Goal: Task Accomplishment & Management: Use online tool/utility

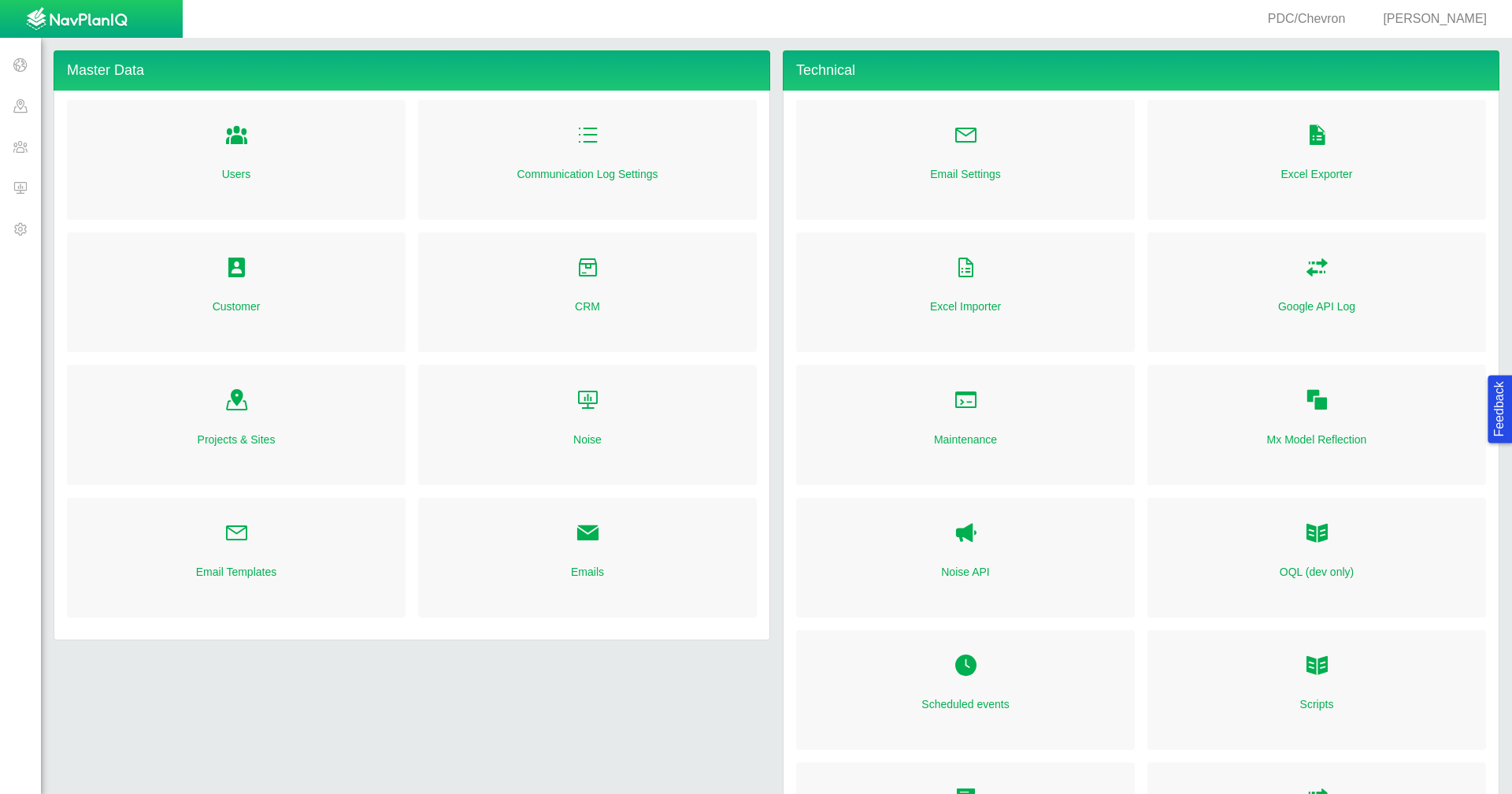
click at [26, 104] on span at bounding box center [20, 105] width 41 height 41
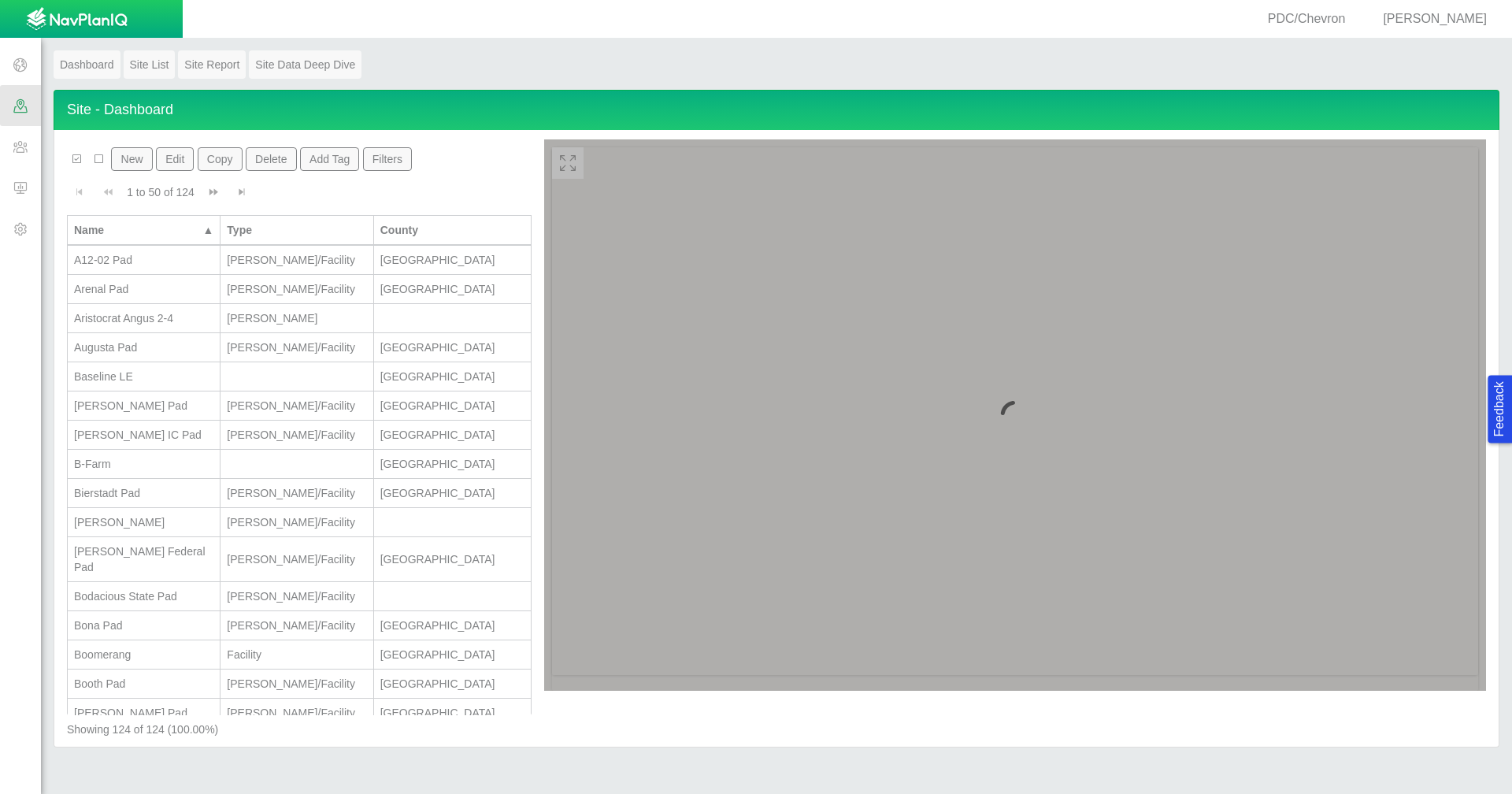
click at [13, 65] on span at bounding box center [20, 64] width 41 height 41
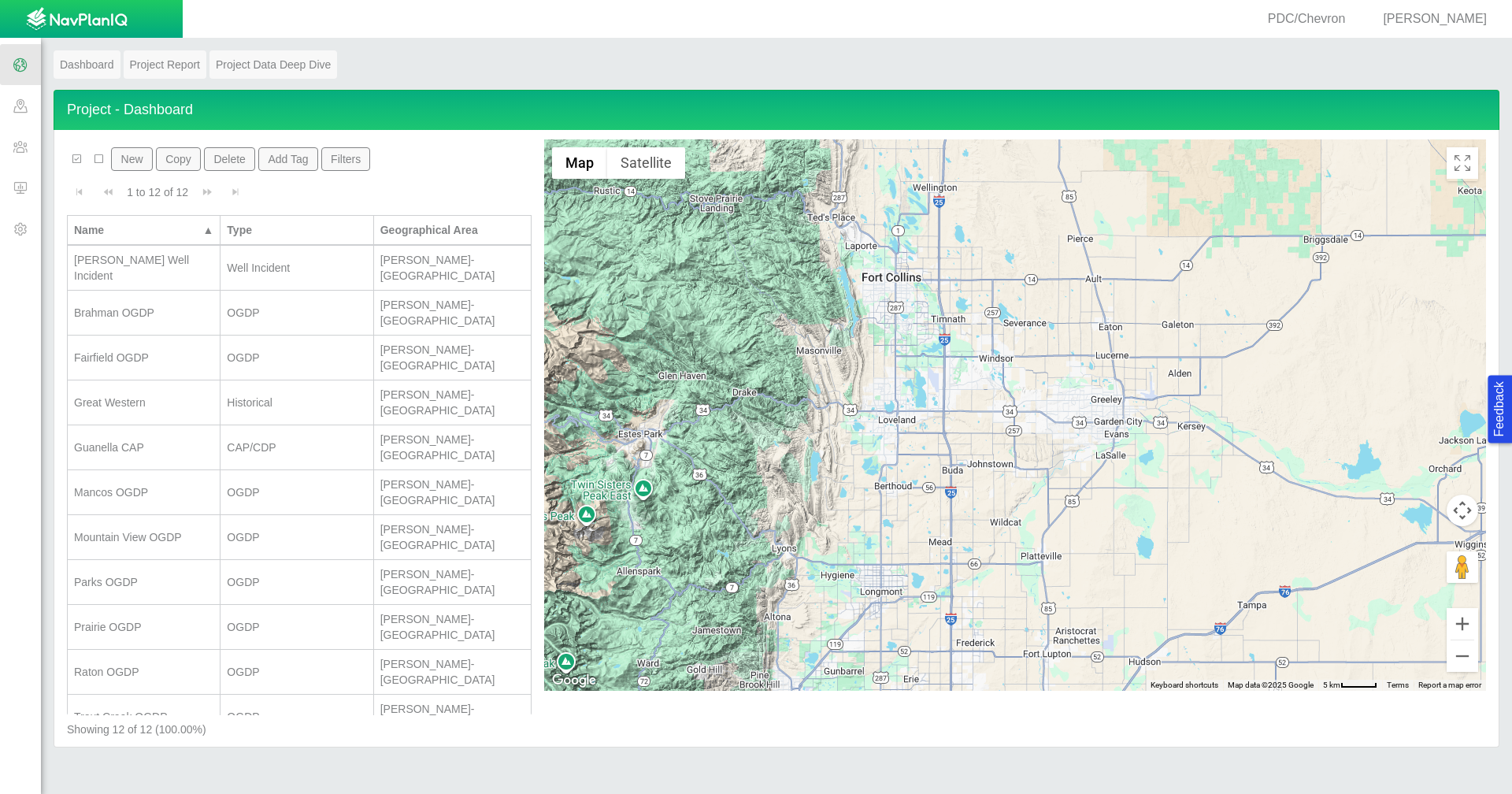
click at [136, 165] on button "New" at bounding box center [131, 159] width 41 height 24
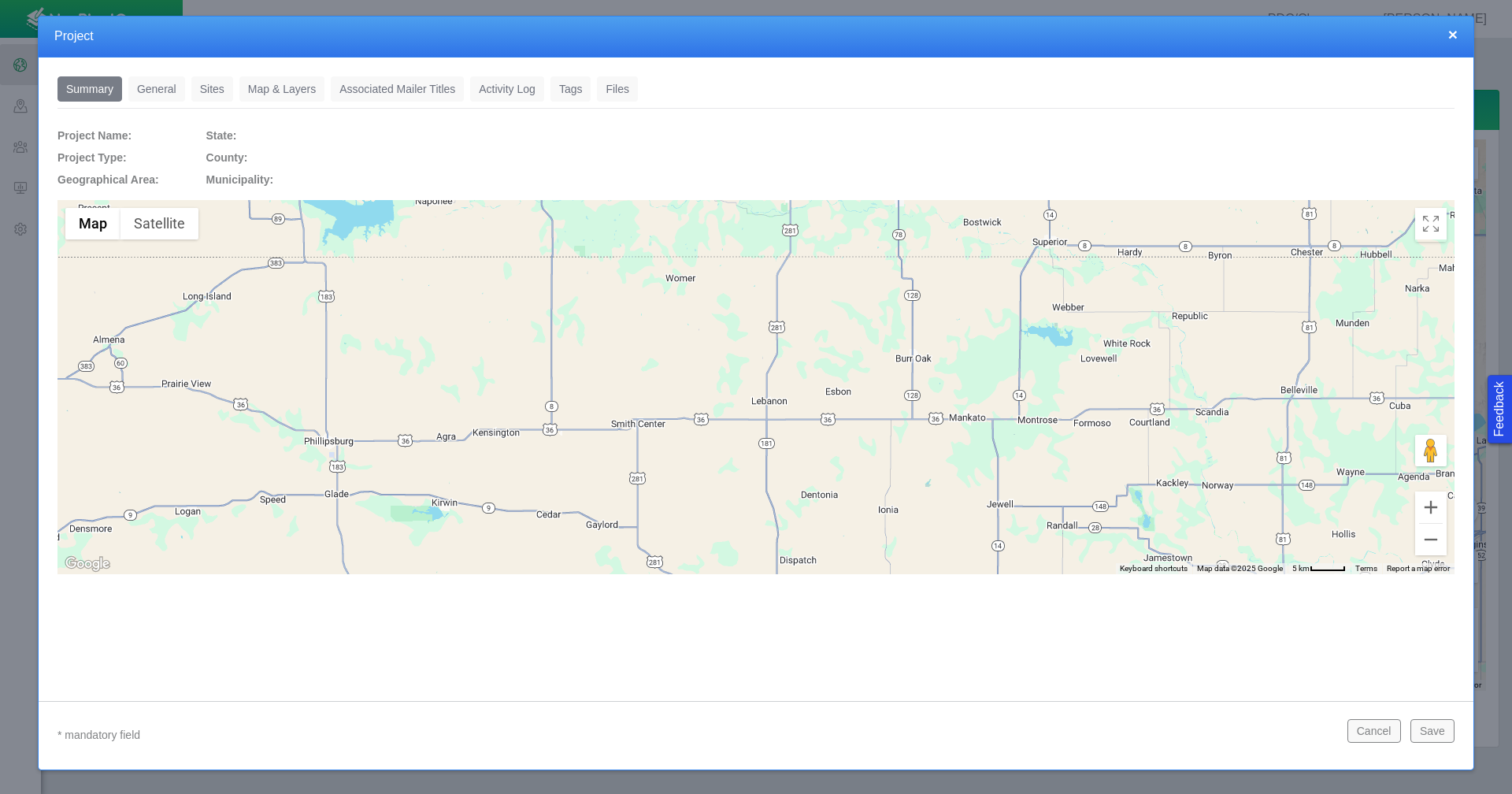
click at [151, 94] on link "General" at bounding box center [156, 89] width 57 height 26
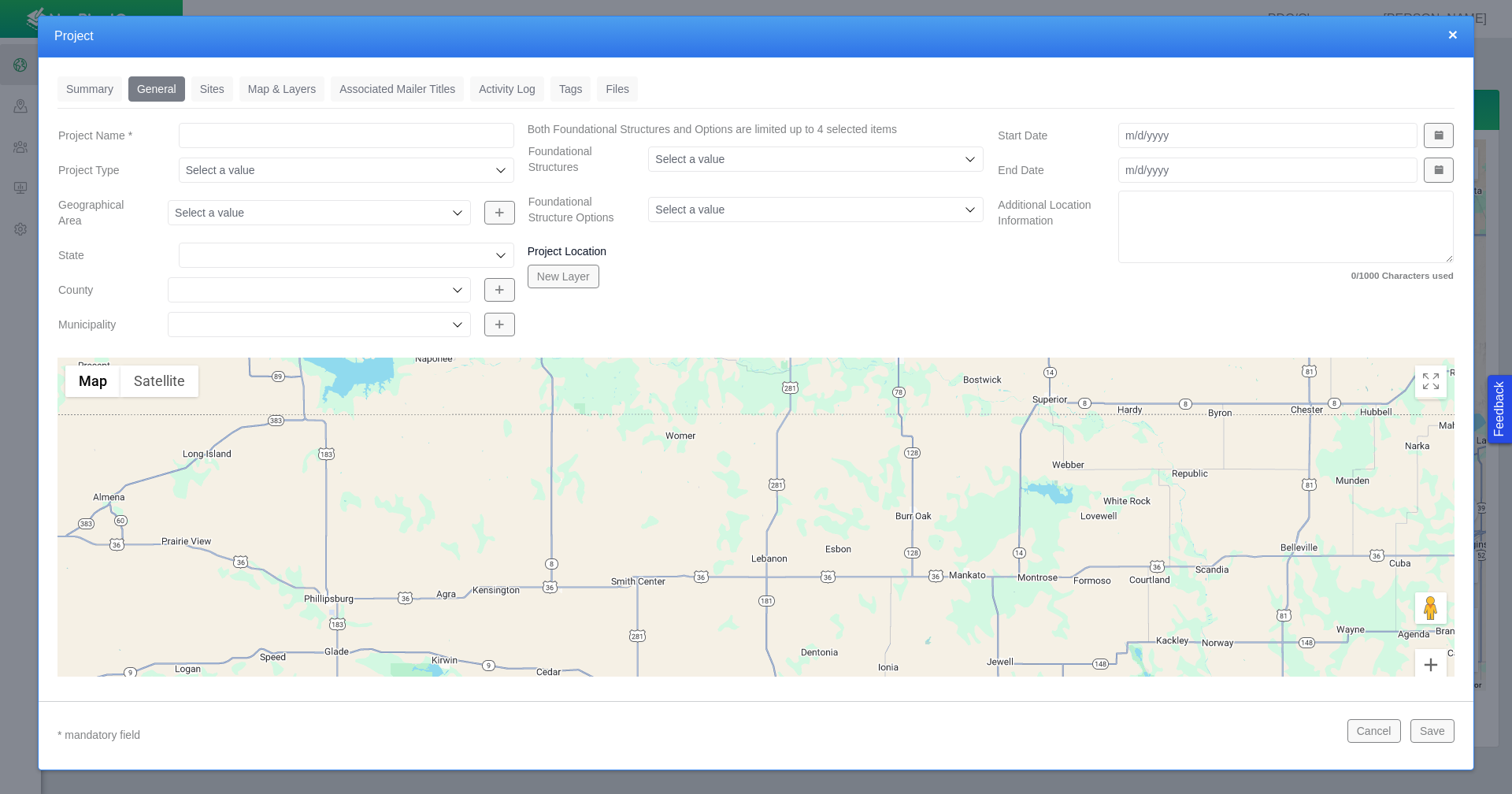
click at [315, 134] on input "Project Name *" at bounding box center [346, 136] width 336 height 26
type input "Drone Project"
click at [337, 169] on input "Project Type" at bounding box center [338, 170] width 305 height 16
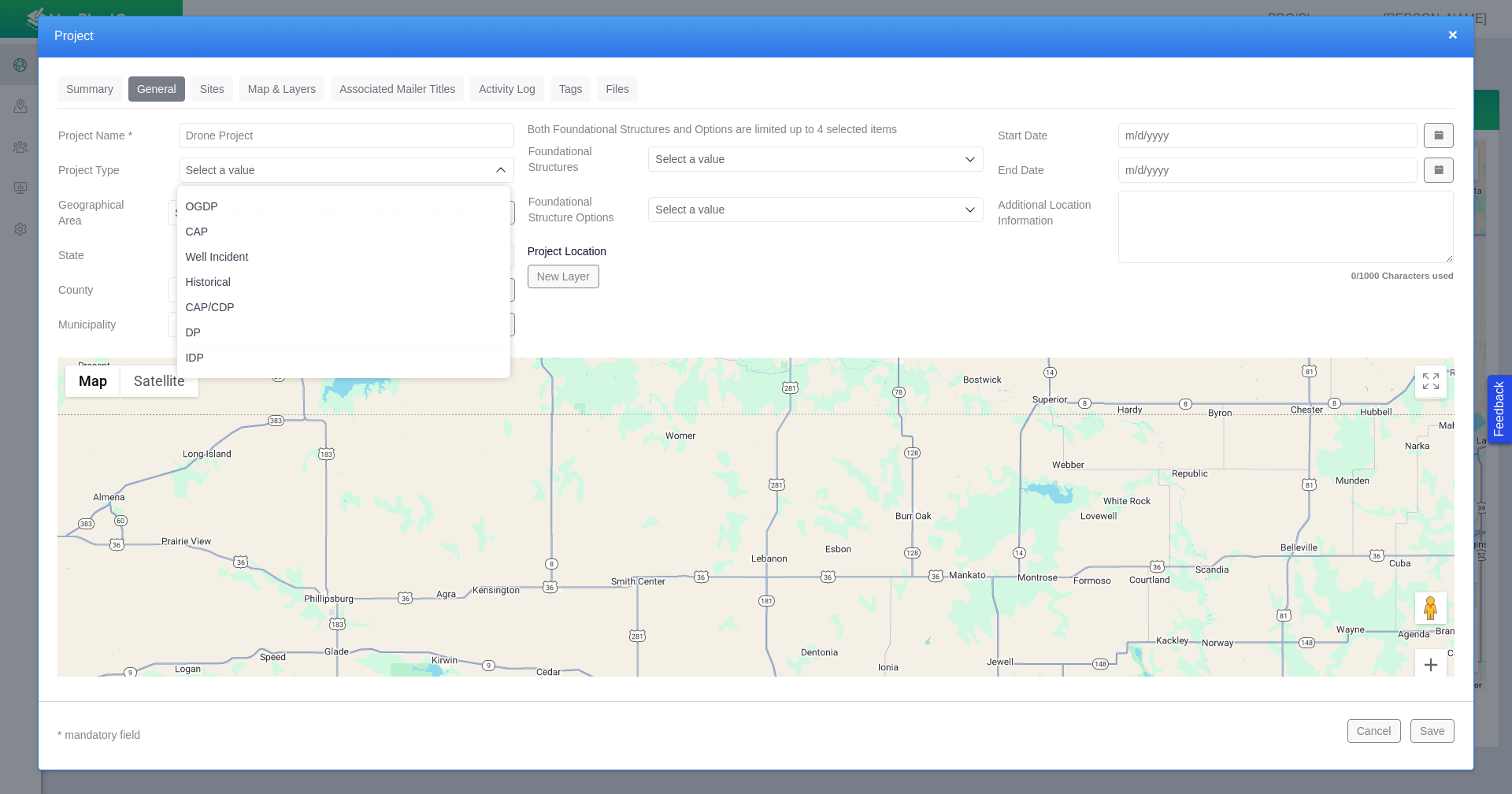
click at [156, 174] on label "Project Type" at bounding box center [105, 171] width 120 height 29
click at [186, 174] on input "Project Type" at bounding box center [338, 170] width 305 height 16
click at [743, 379] on div at bounding box center [756, 544] width 1396 height 374
click at [451, 214] on icon at bounding box center [458, 213] width 13 height 13
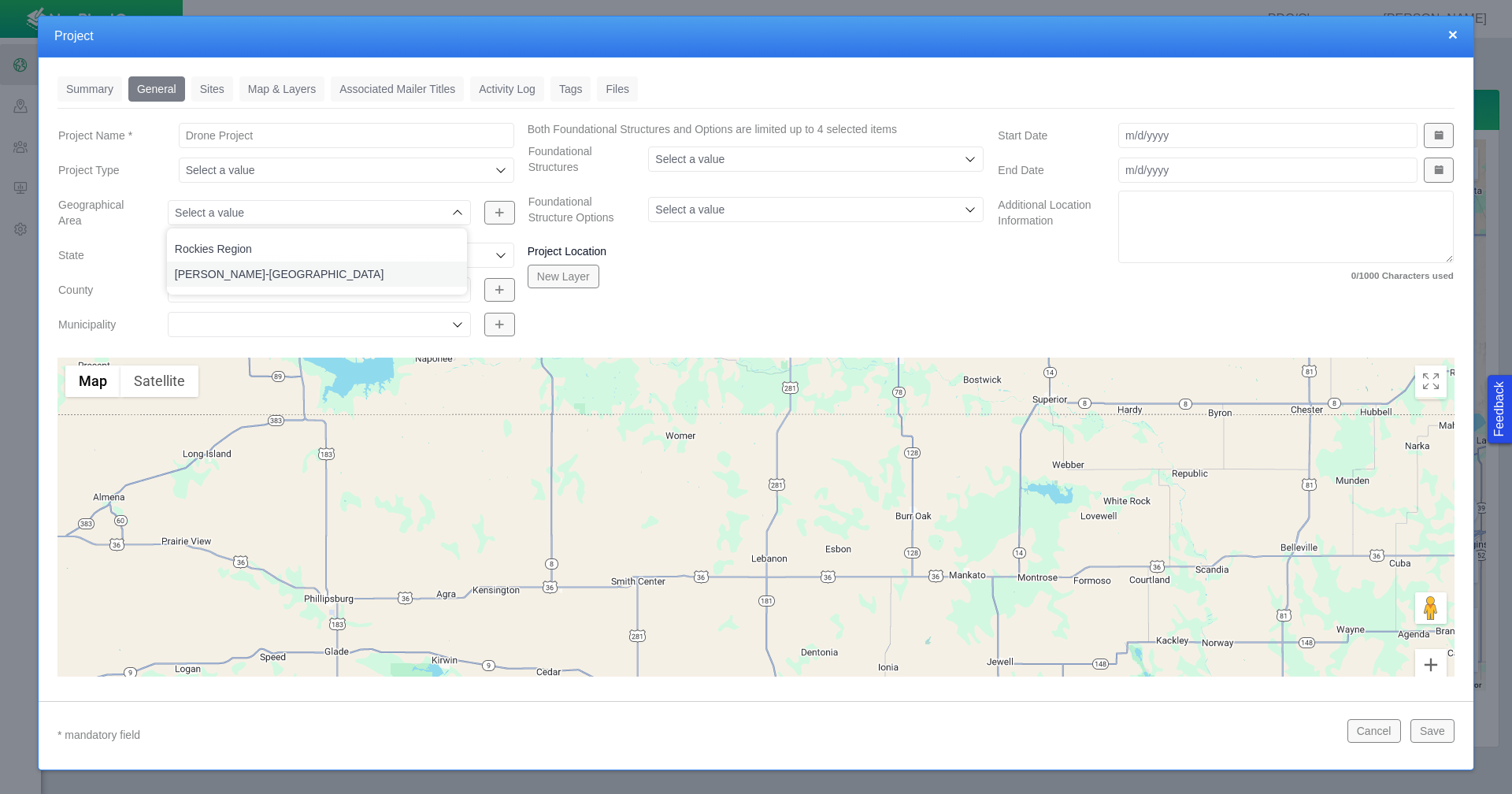
click at [277, 275] on span "Dever-Julesburg Basin" at bounding box center [316, 274] width 285 height 16
type input "Dever-Julesburg Basin"
click at [206, 92] on link "Sites" at bounding box center [212, 89] width 41 height 26
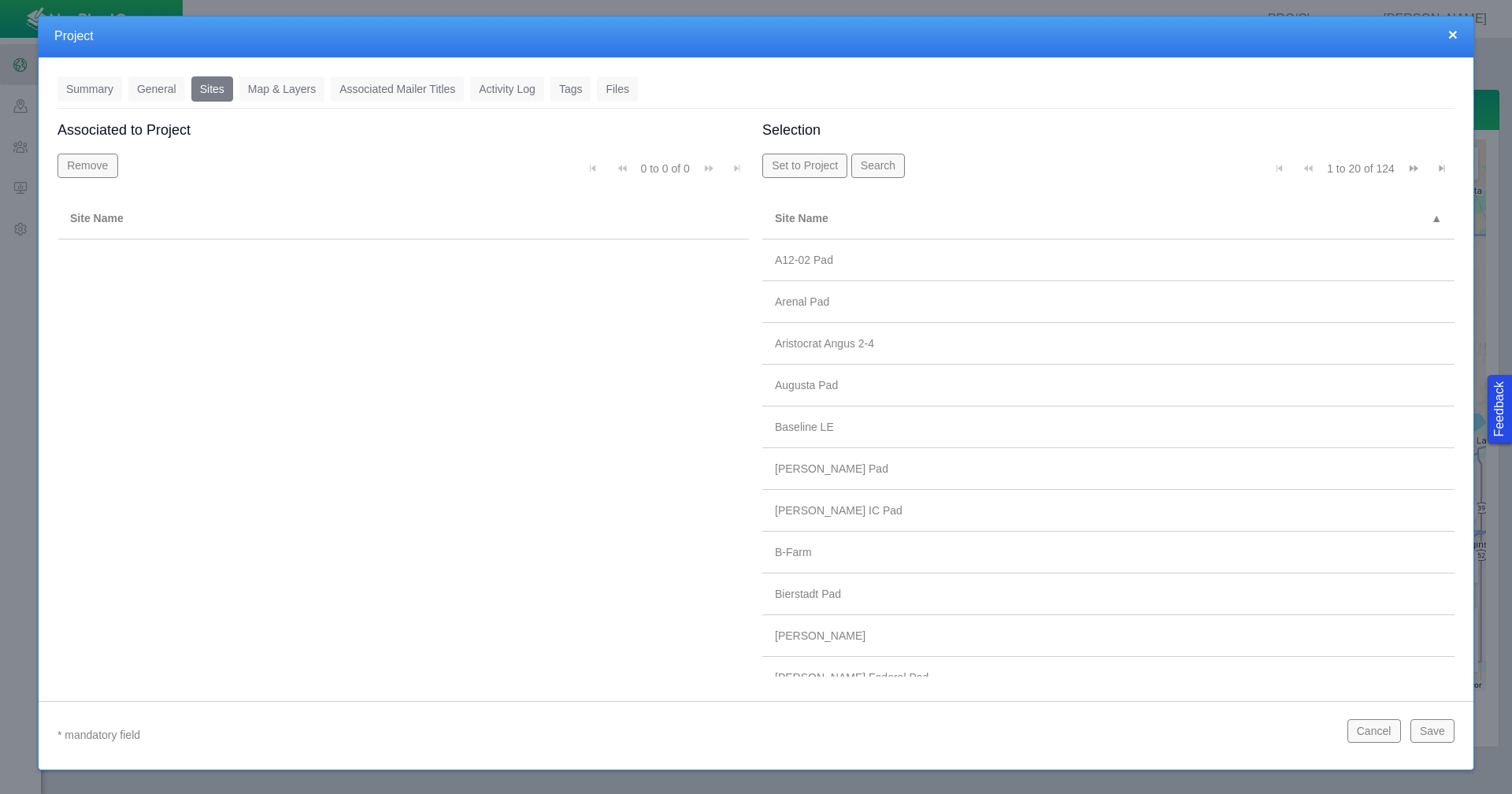
click at [148, 86] on link "General" at bounding box center [156, 89] width 57 height 26
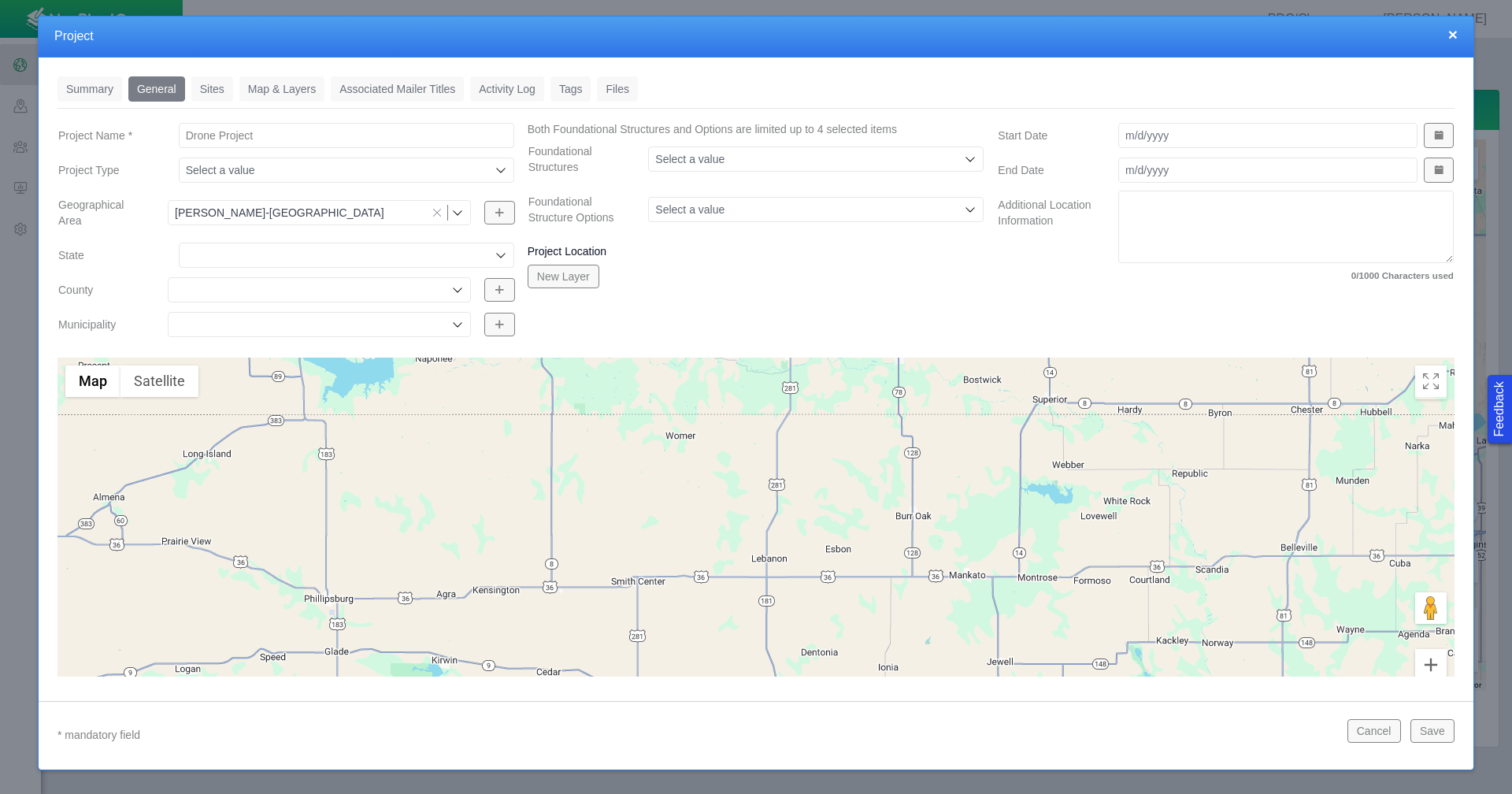
click at [1428, 734] on button "Save" at bounding box center [1431, 731] width 44 height 24
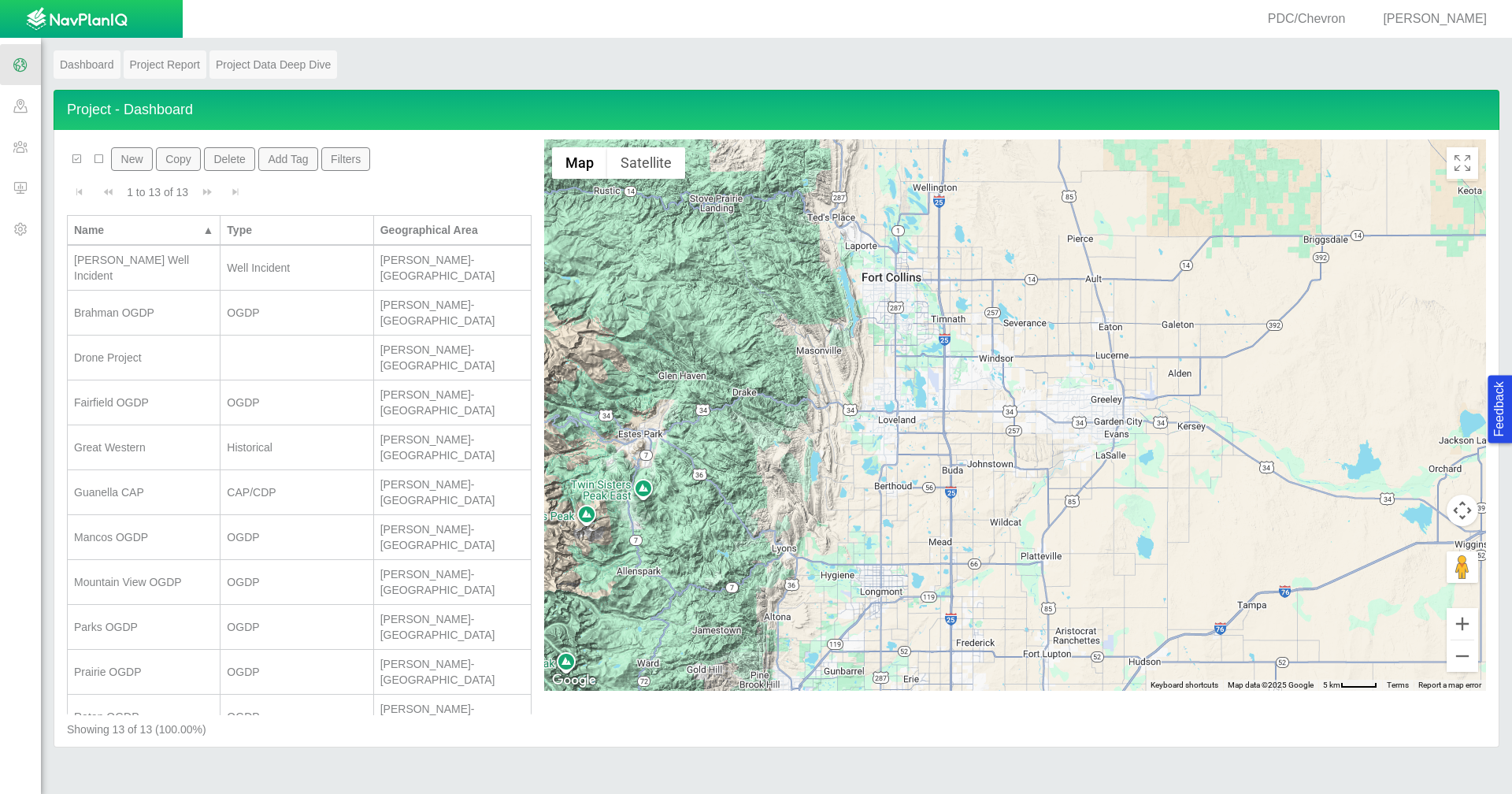
click at [127, 162] on button "New" at bounding box center [131, 159] width 41 height 24
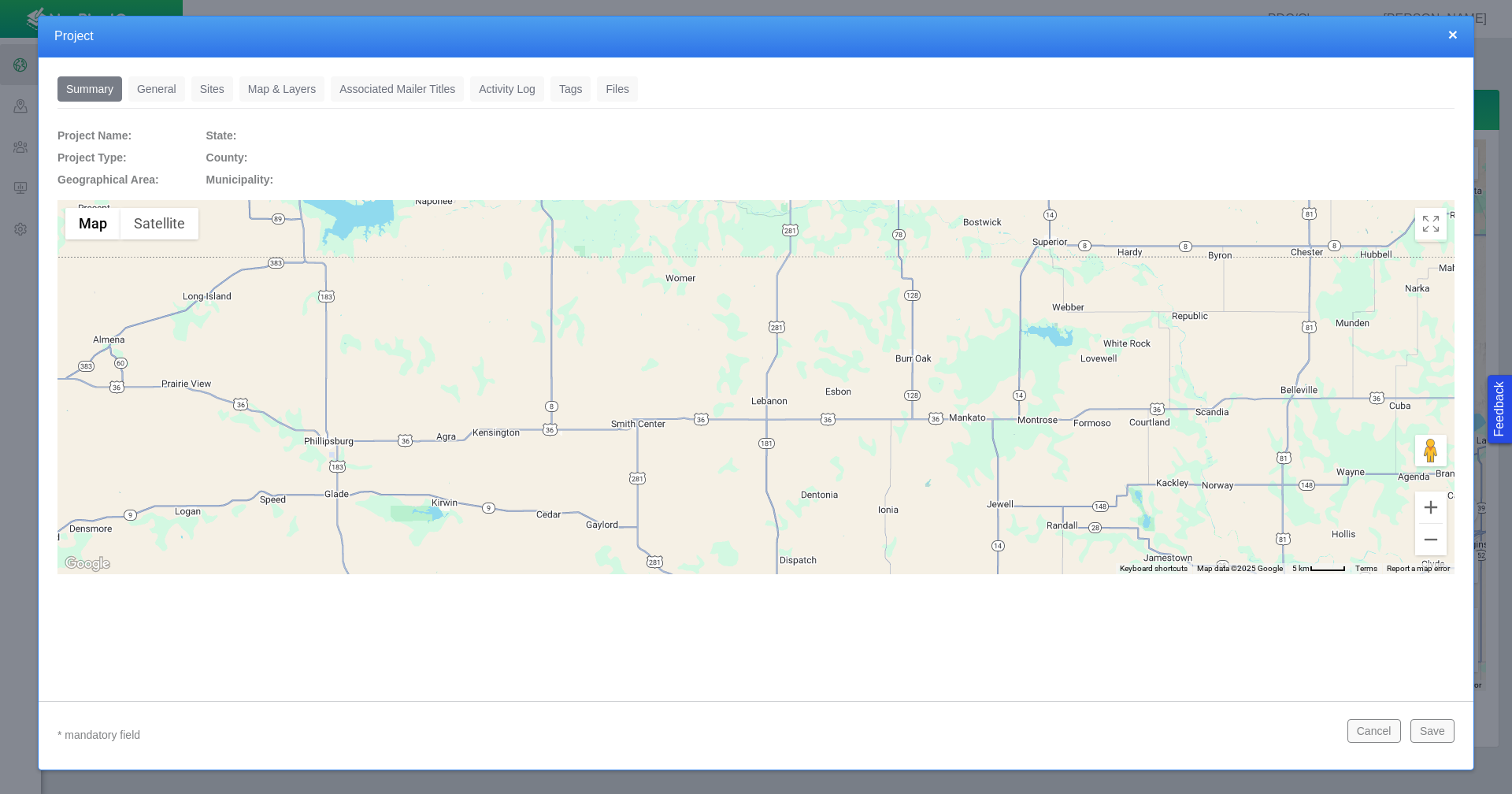
click at [141, 91] on link "General" at bounding box center [156, 89] width 57 height 26
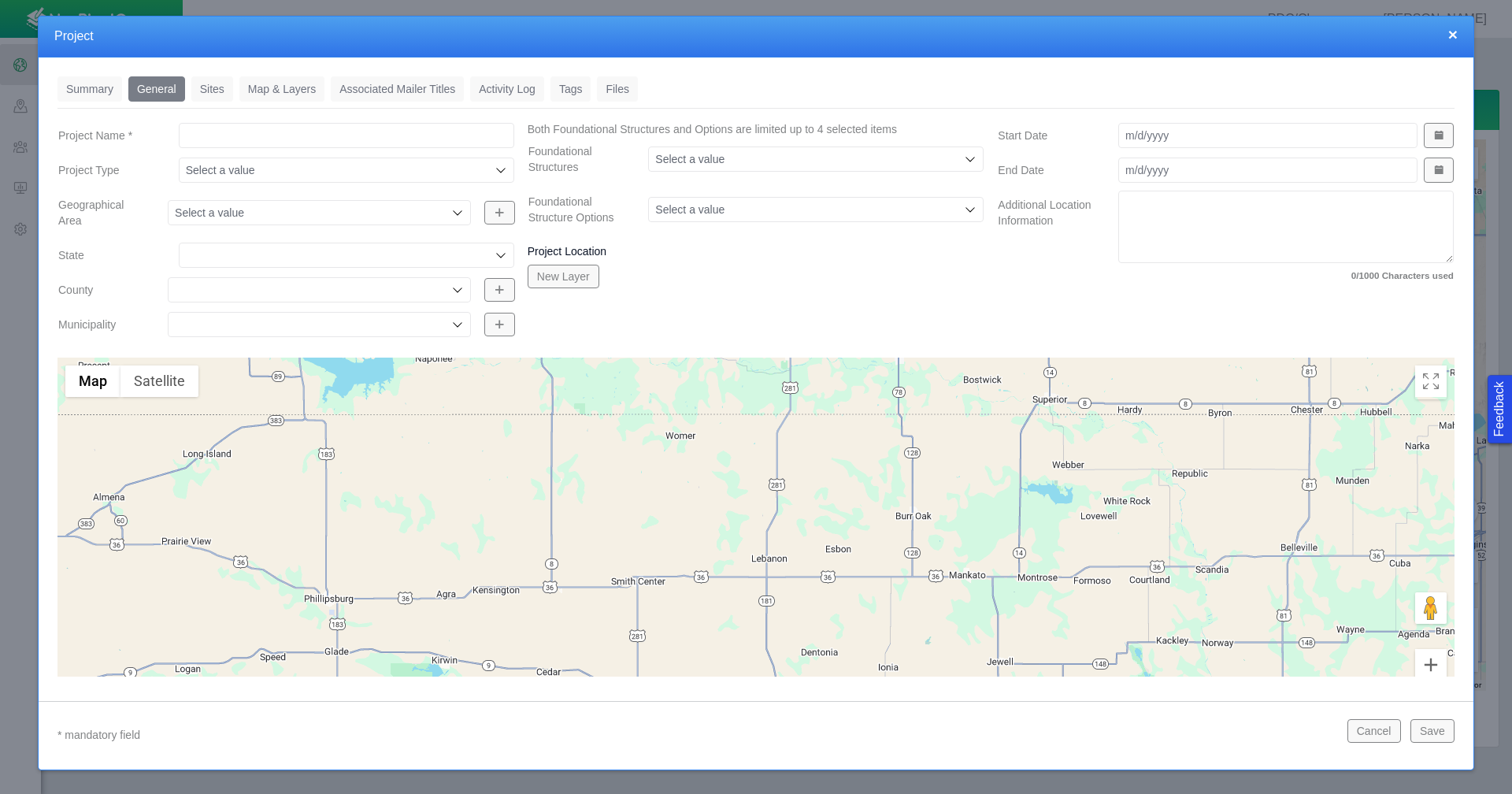
click at [215, 136] on input "Project Name *" at bounding box center [346, 136] width 336 height 26
type input "Royalties and Ownership"
click at [1429, 732] on button "Save" at bounding box center [1431, 731] width 44 height 24
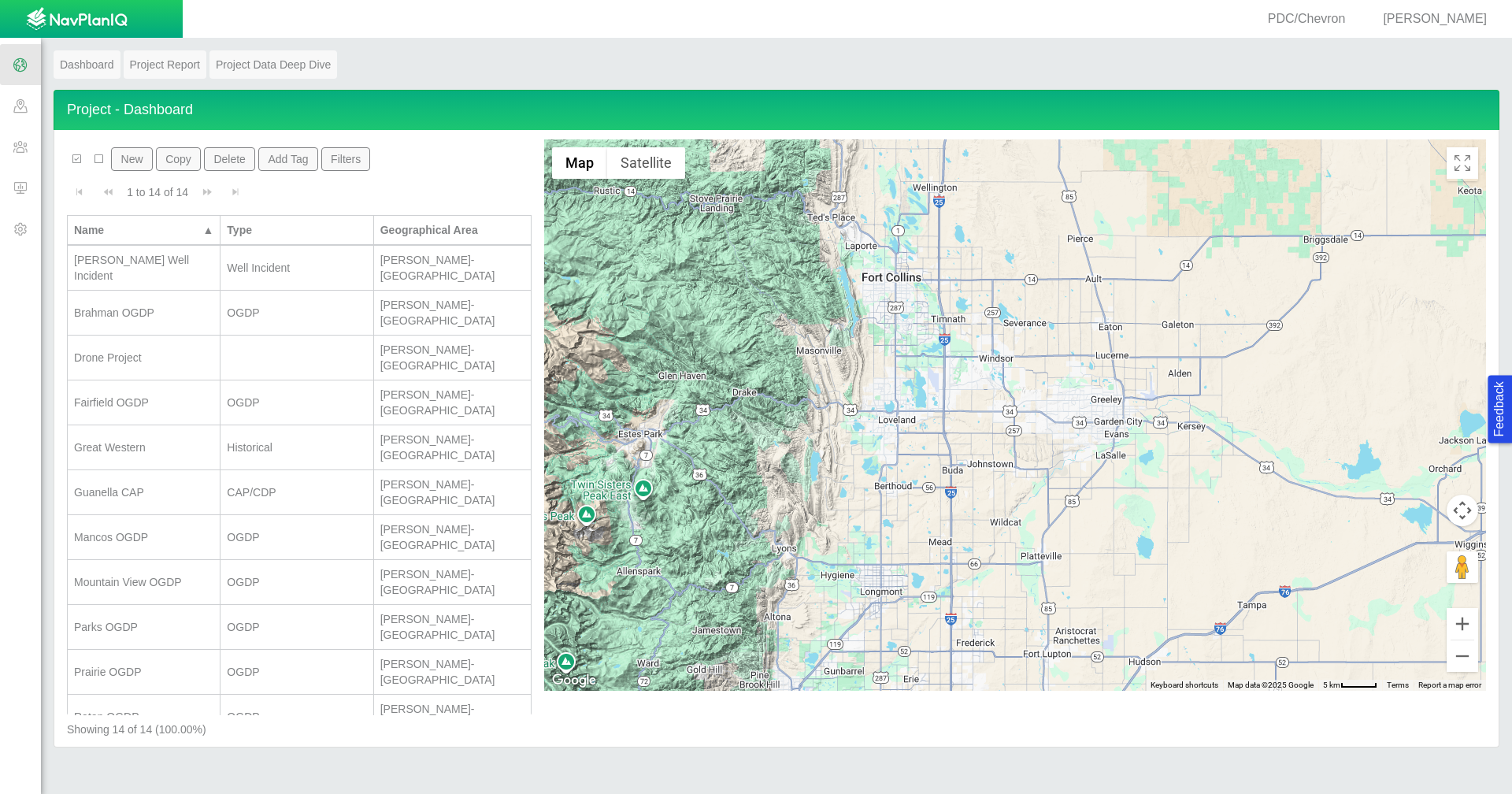
click at [1463, 18] on span "[PERSON_NAME]" at bounding box center [1435, 18] width 104 height 14
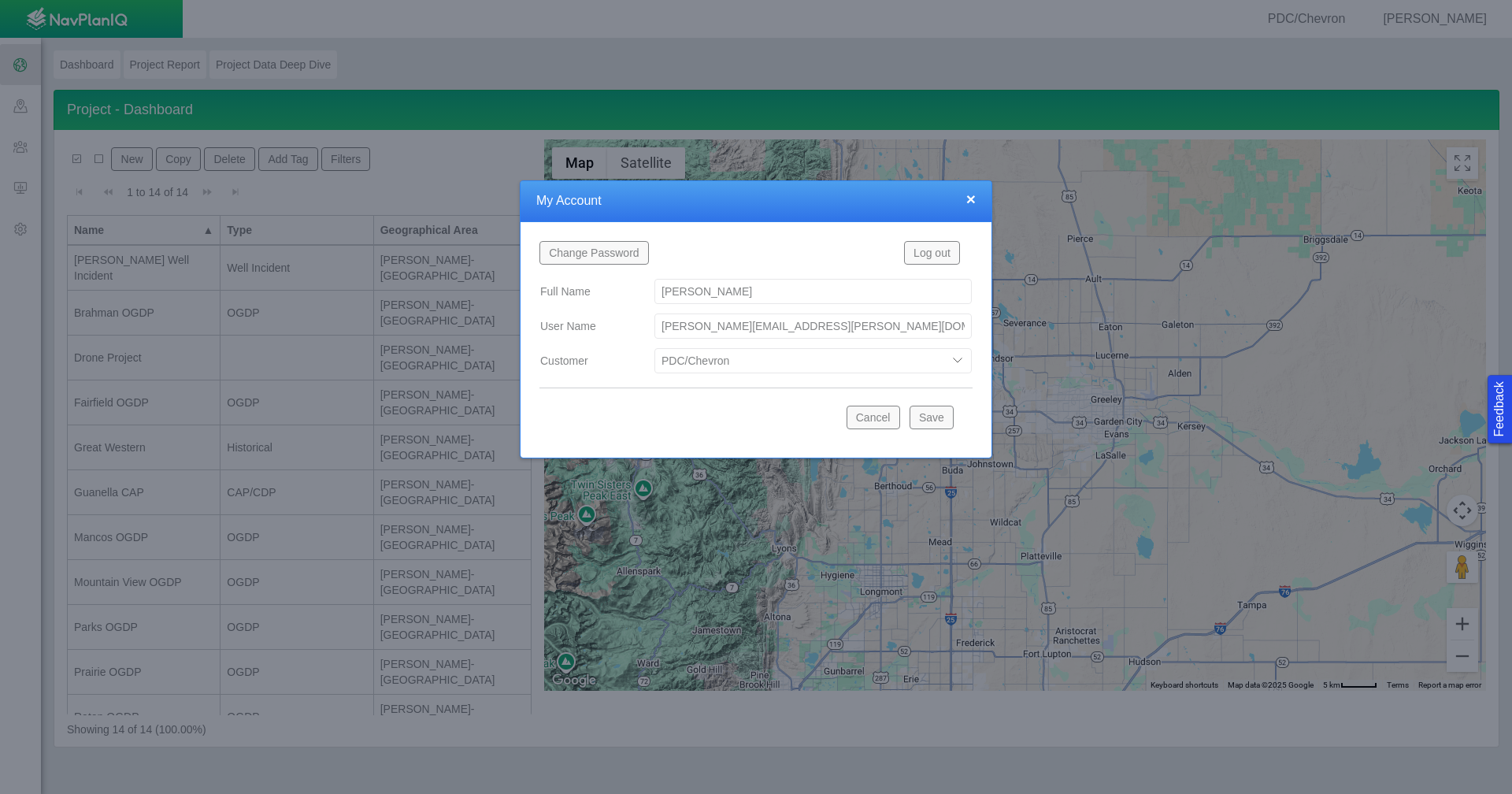
click at [956, 362] on select "Bison Blue Green Solutions Chevron Civitas Koloma Oxy PDC/Chevron Prairie OC Ur…" at bounding box center [813, 361] width 317 height 26
click at [654, 348] on select "Bison Blue Green Solutions Chevron Civitas Koloma Oxy PDC/Chevron Prairie OC Ur…" at bounding box center [813, 361] width 317 height 26
select select "42784196460071069"
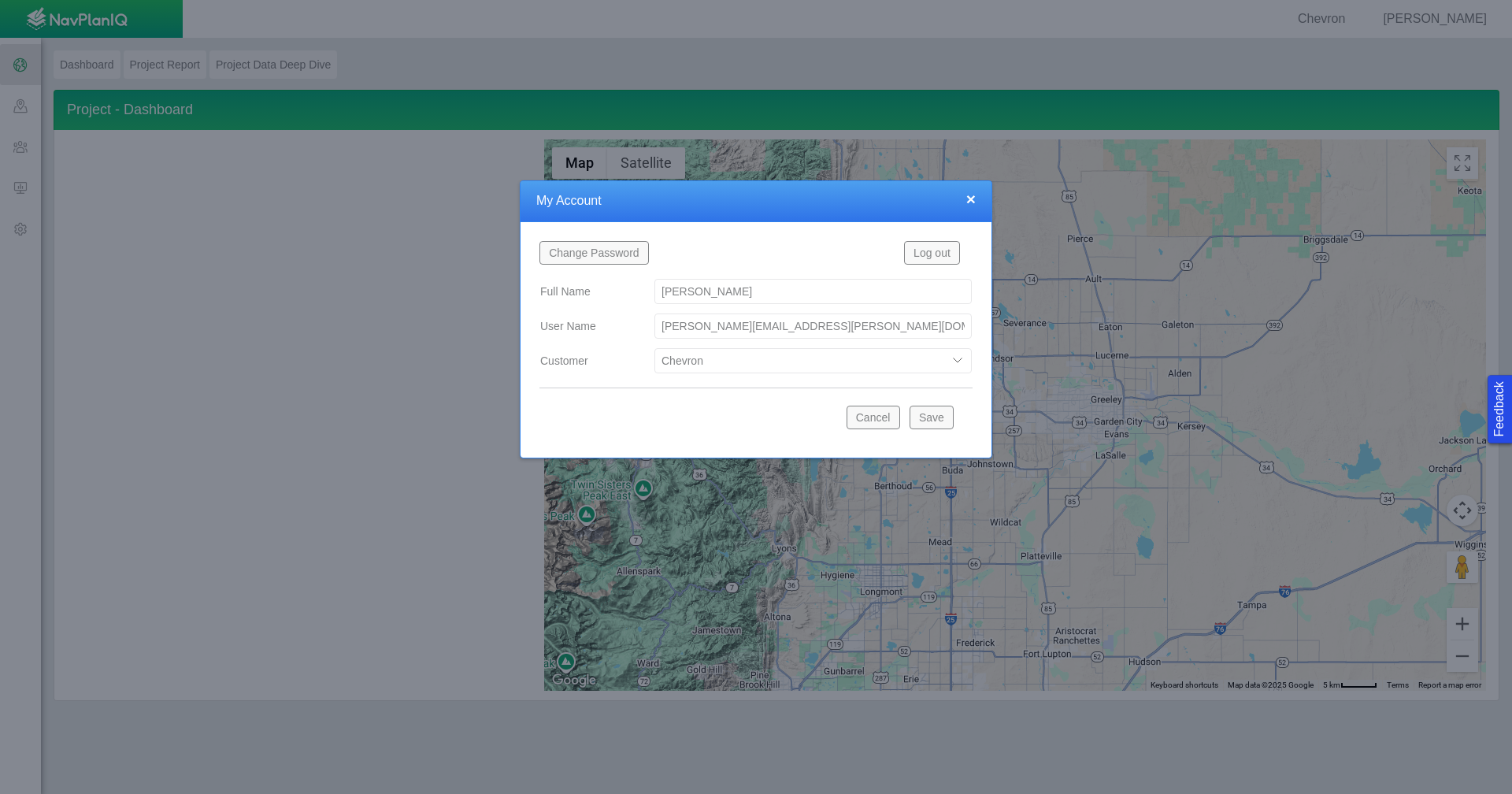
click at [921, 417] on button "Save" at bounding box center [931, 418] width 44 height 24
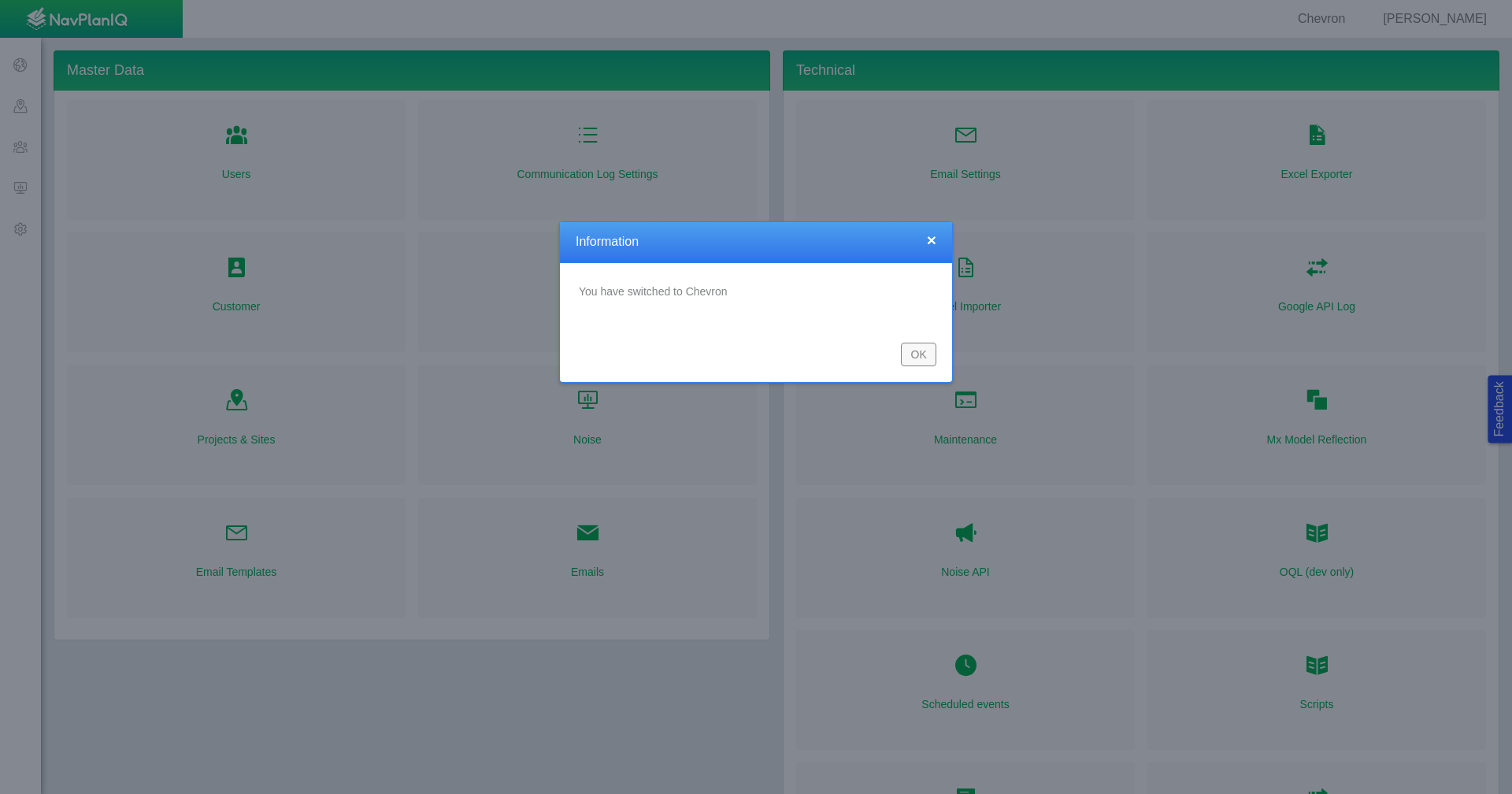
click at [927, 360] on button "OK" at bounding box center [918, 355] width 35 height 24
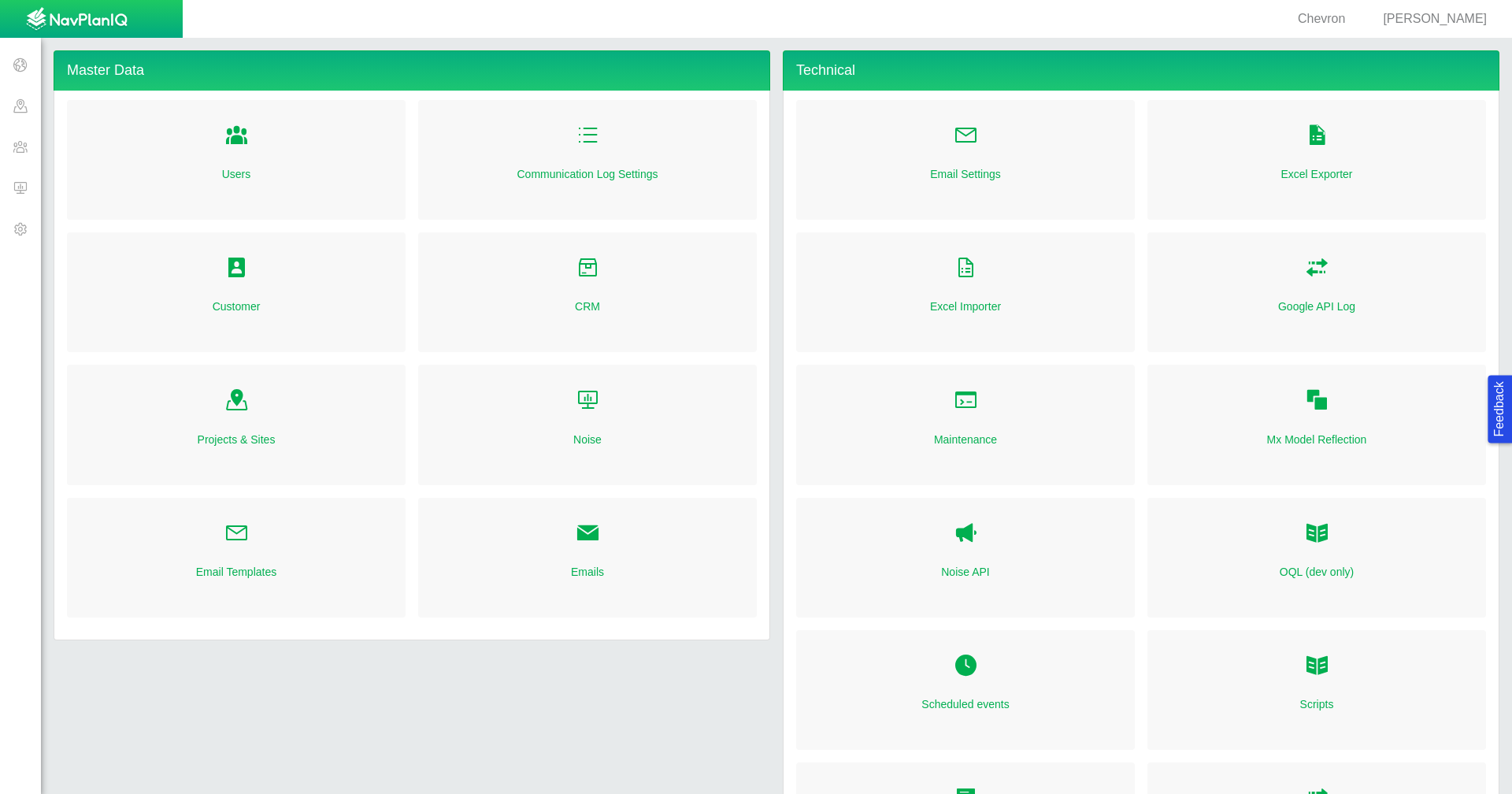
click at [26, 96] on span at bounding box center [20, 105] width 41 height 41
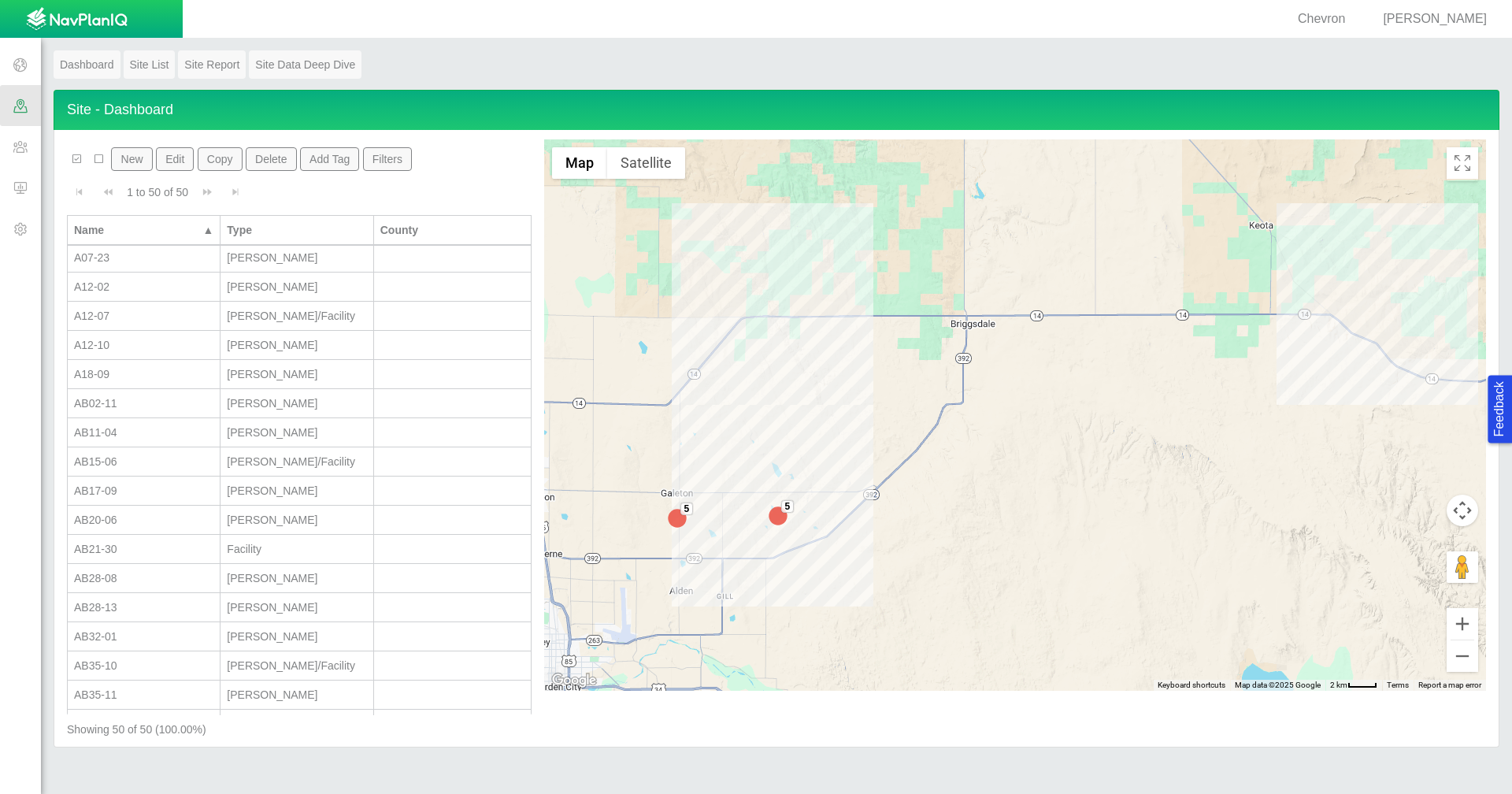
scroll to position [158, 0]
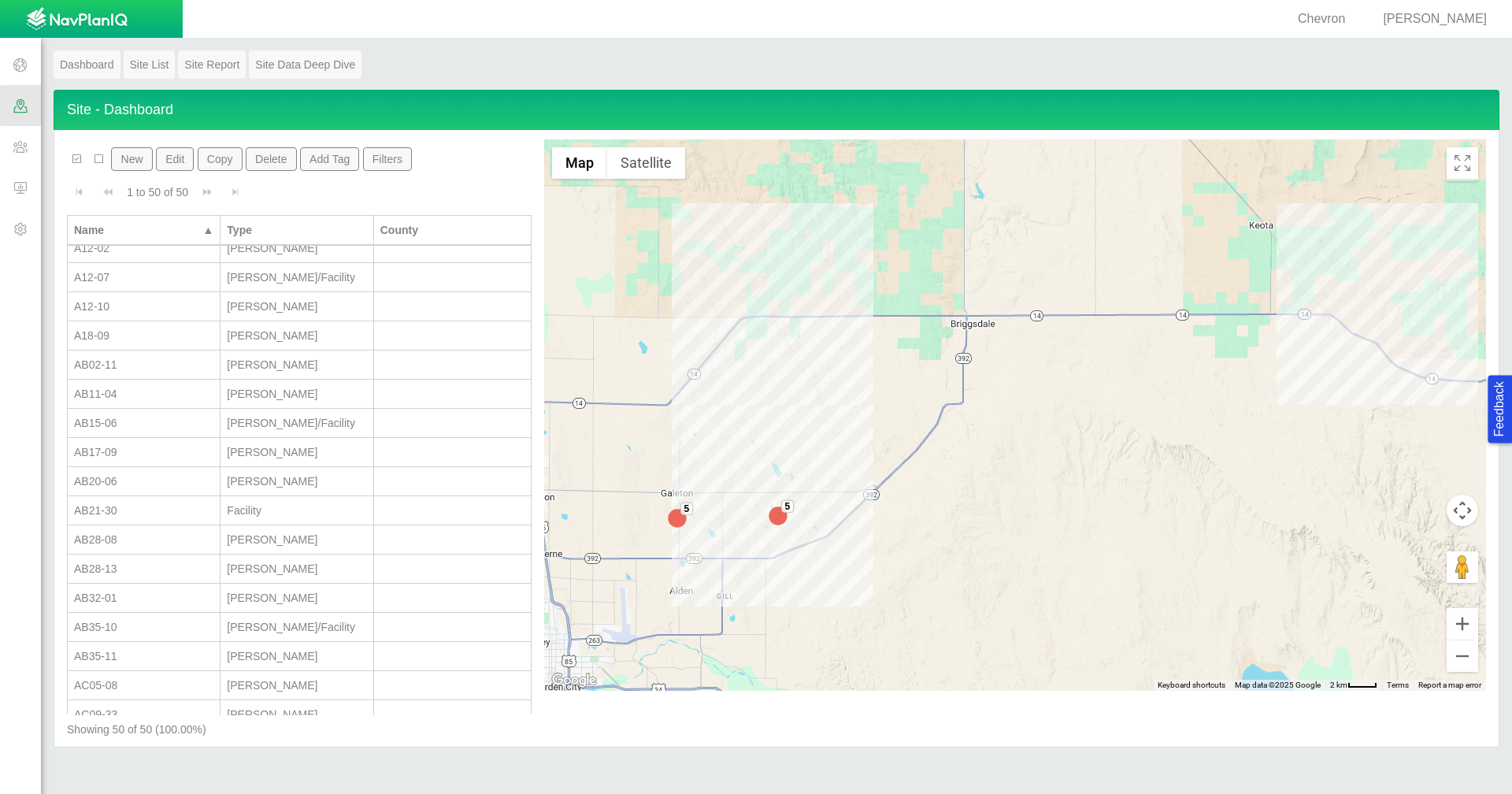
click at [178, 533] on div "AB28-08" at bounding box center [143, 540] width 139 height 16
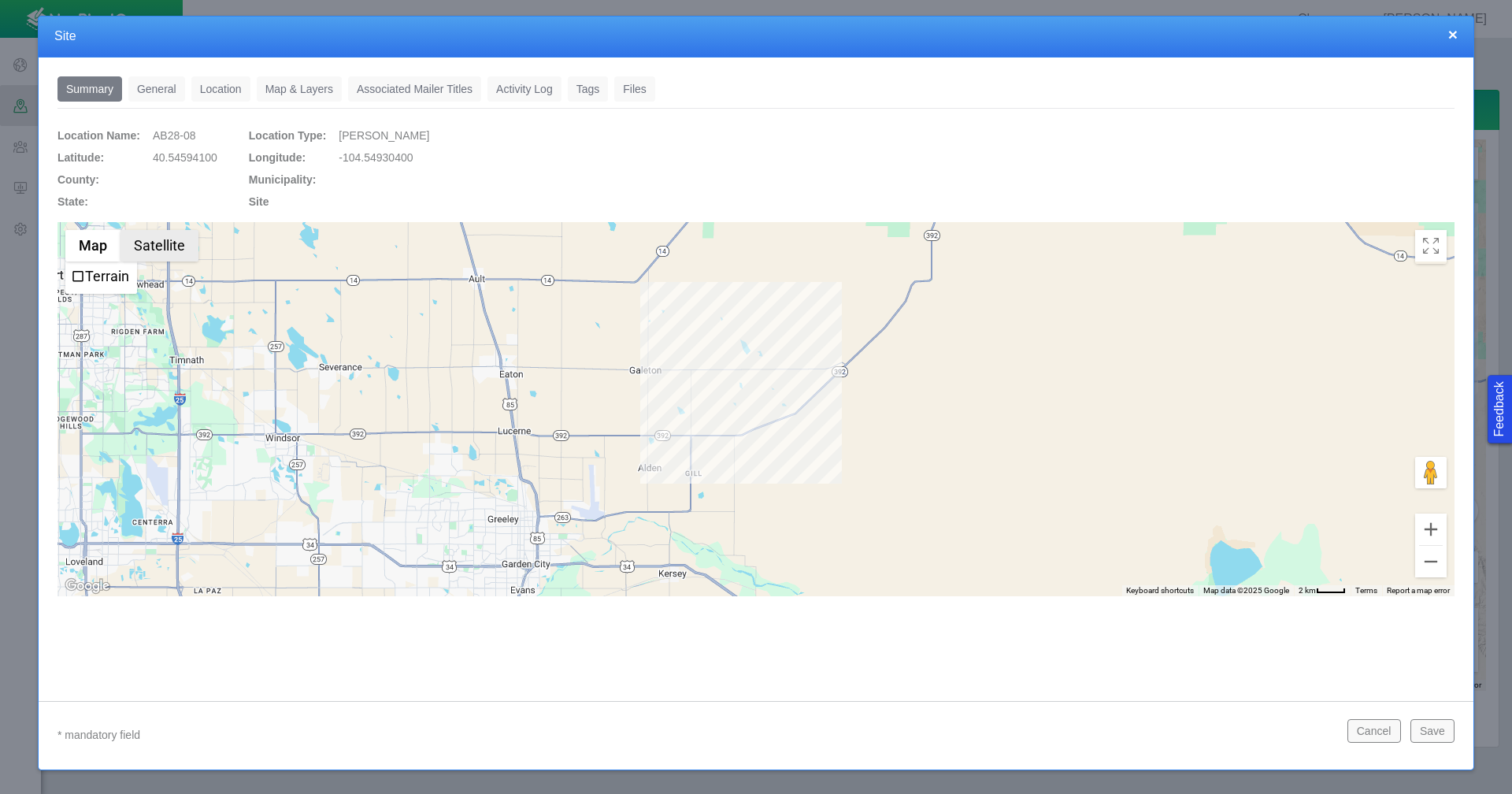
click at [164, 259] on button "Satellite" at bounding box center [159, 246] width 78 height 32
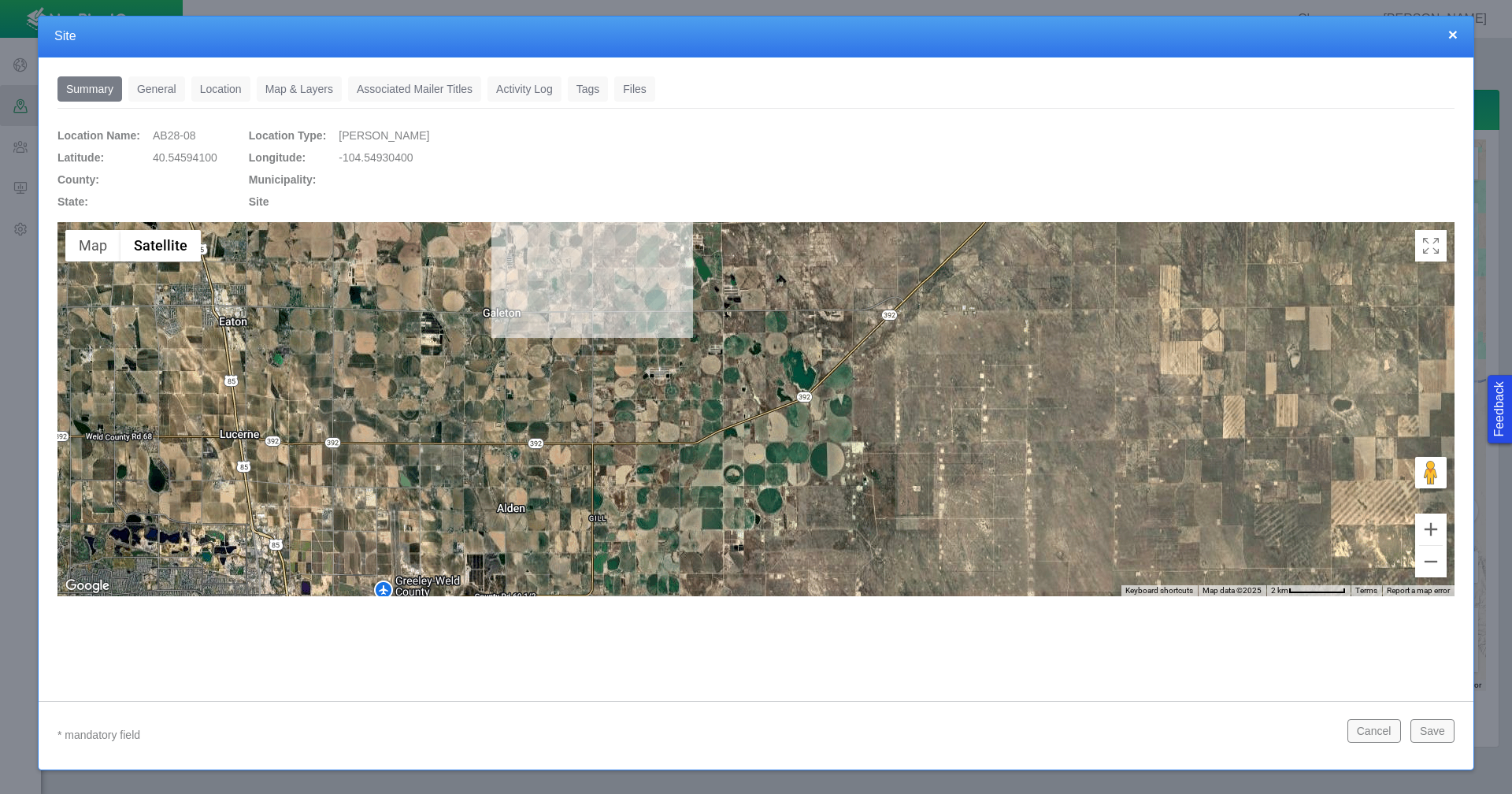
drag, startPoint x: 860, startPoint y: 387, endPoint x: 862, endPoint y: 533, distance: 146.0
click at [868, 540] on div at bounding box center [756, 409] width 1396 height 374
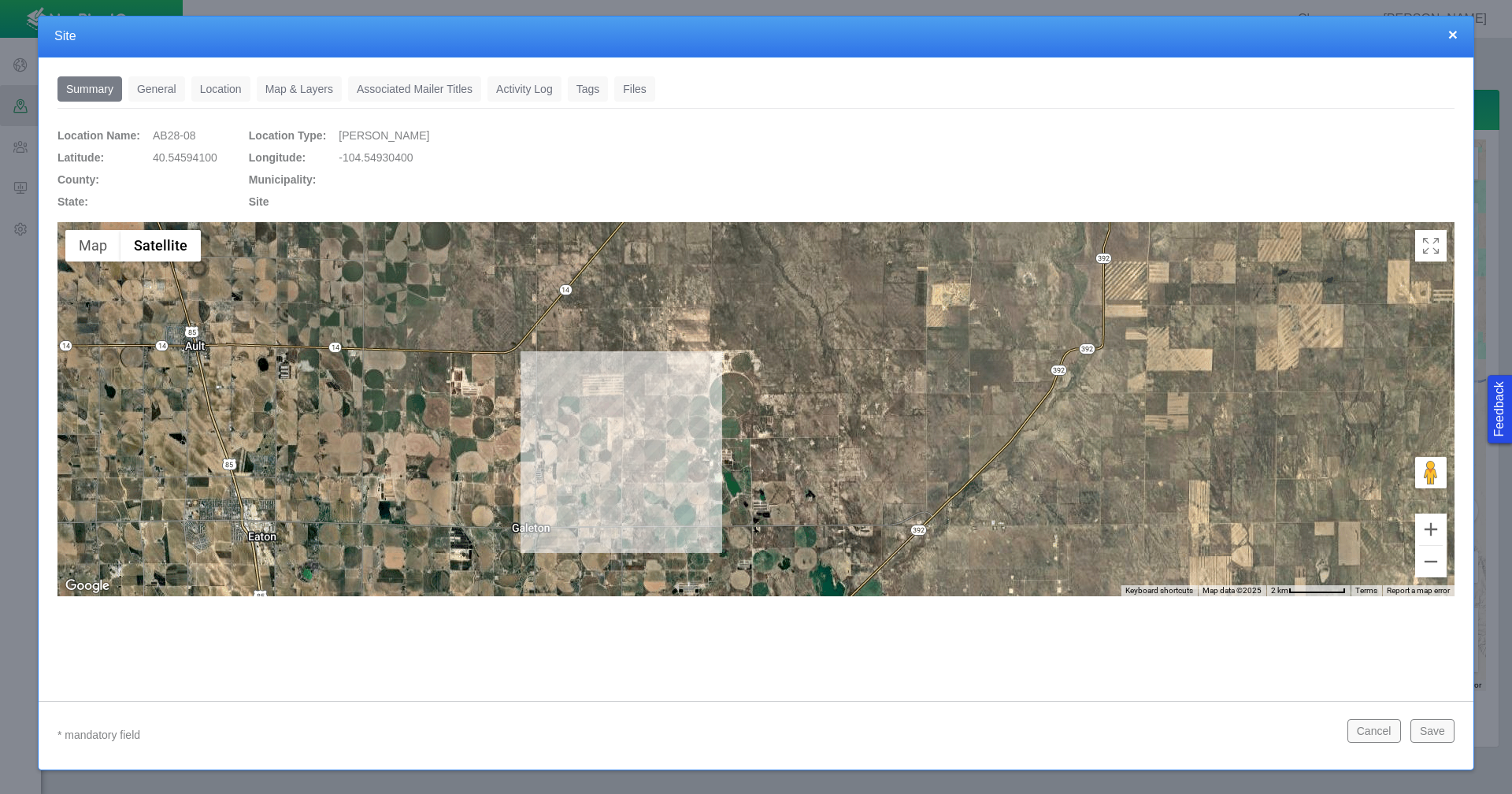
drag, startPoint x: 648, startPoint y: 299, endPoint x: 677, endPoint y: 517, distance: 219.9
click at [677, 517] on div at bounding box center [756, 409] width 1396 height 374
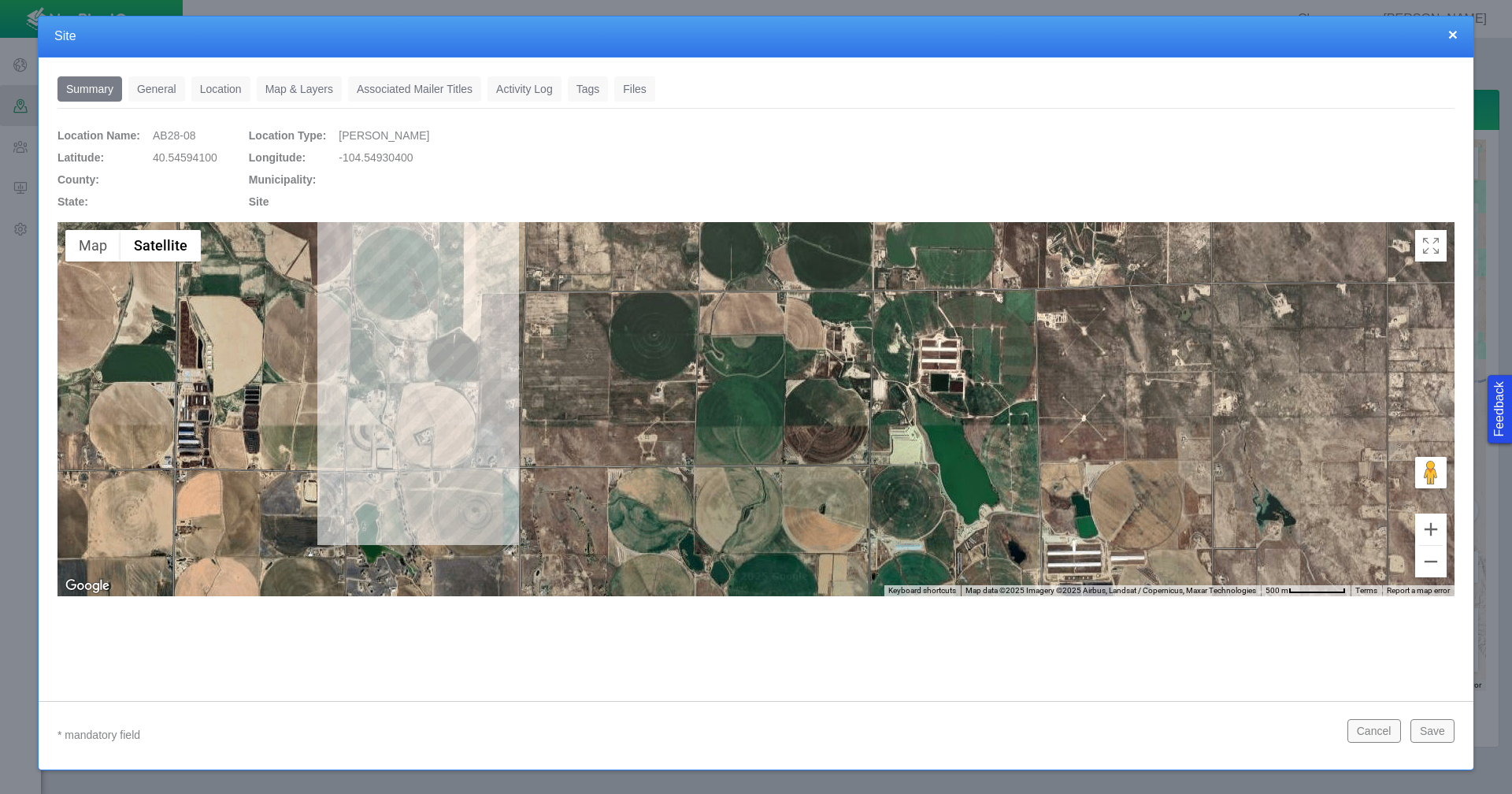
click at [486, 349] on div at bounding box center [756, 409] width 1396 height 374
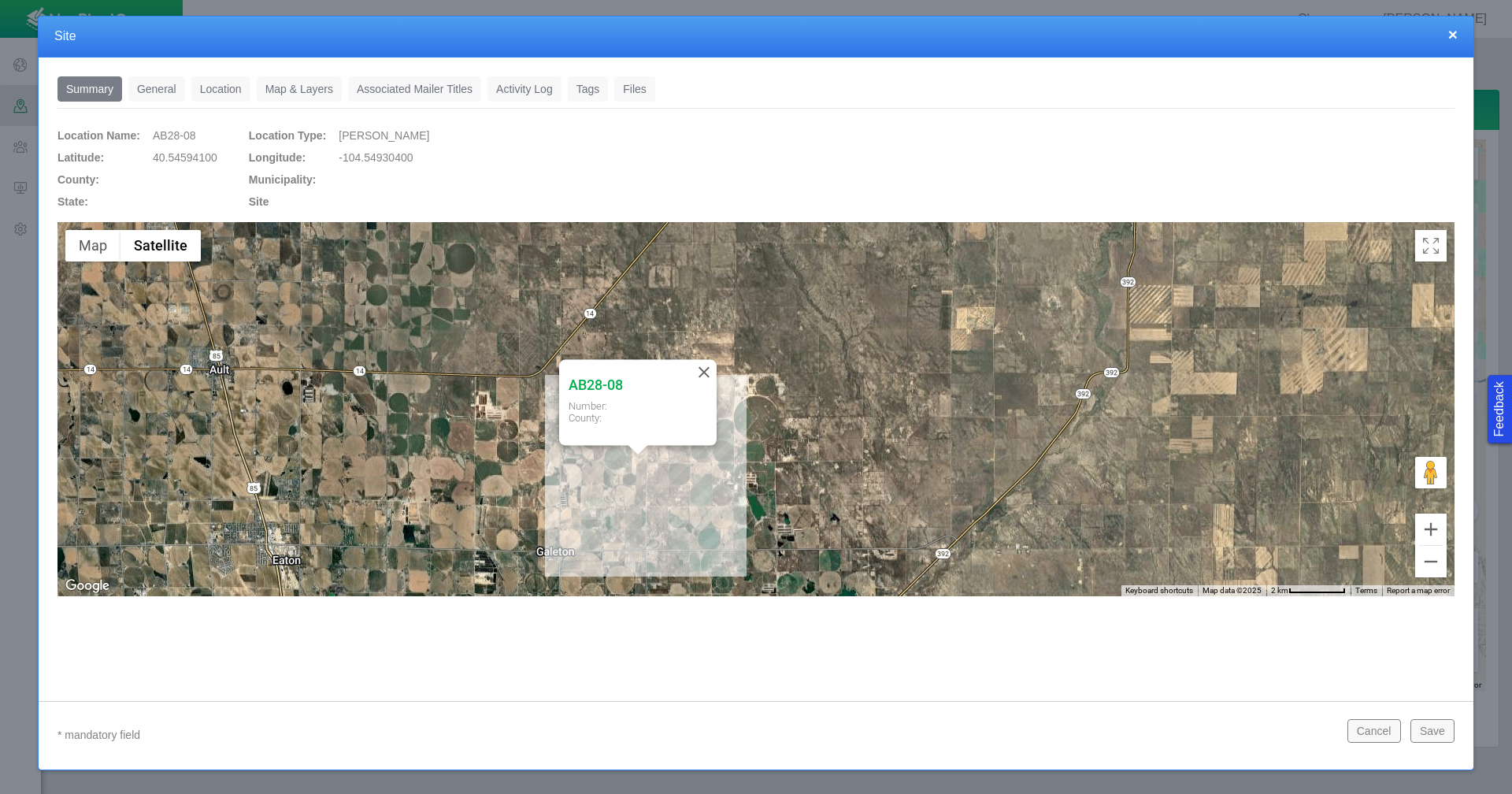
click at [1455, 35] on button "×" at bounding box center [1453, 34] width 10 height 17
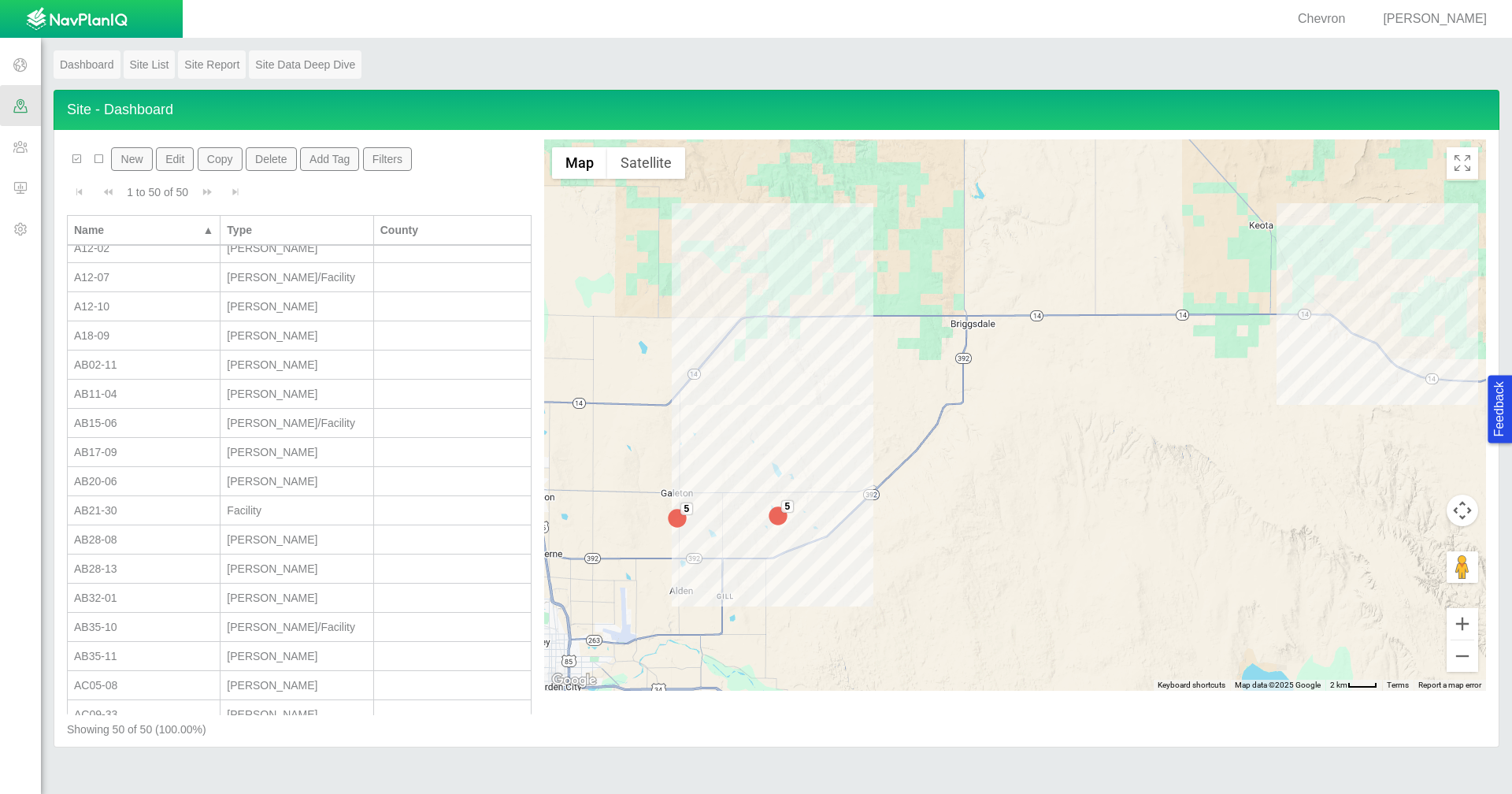
click at [1469, 21] on span "[PERSON_NAME]" at bounding box center [1435, 18] width 104 height 14
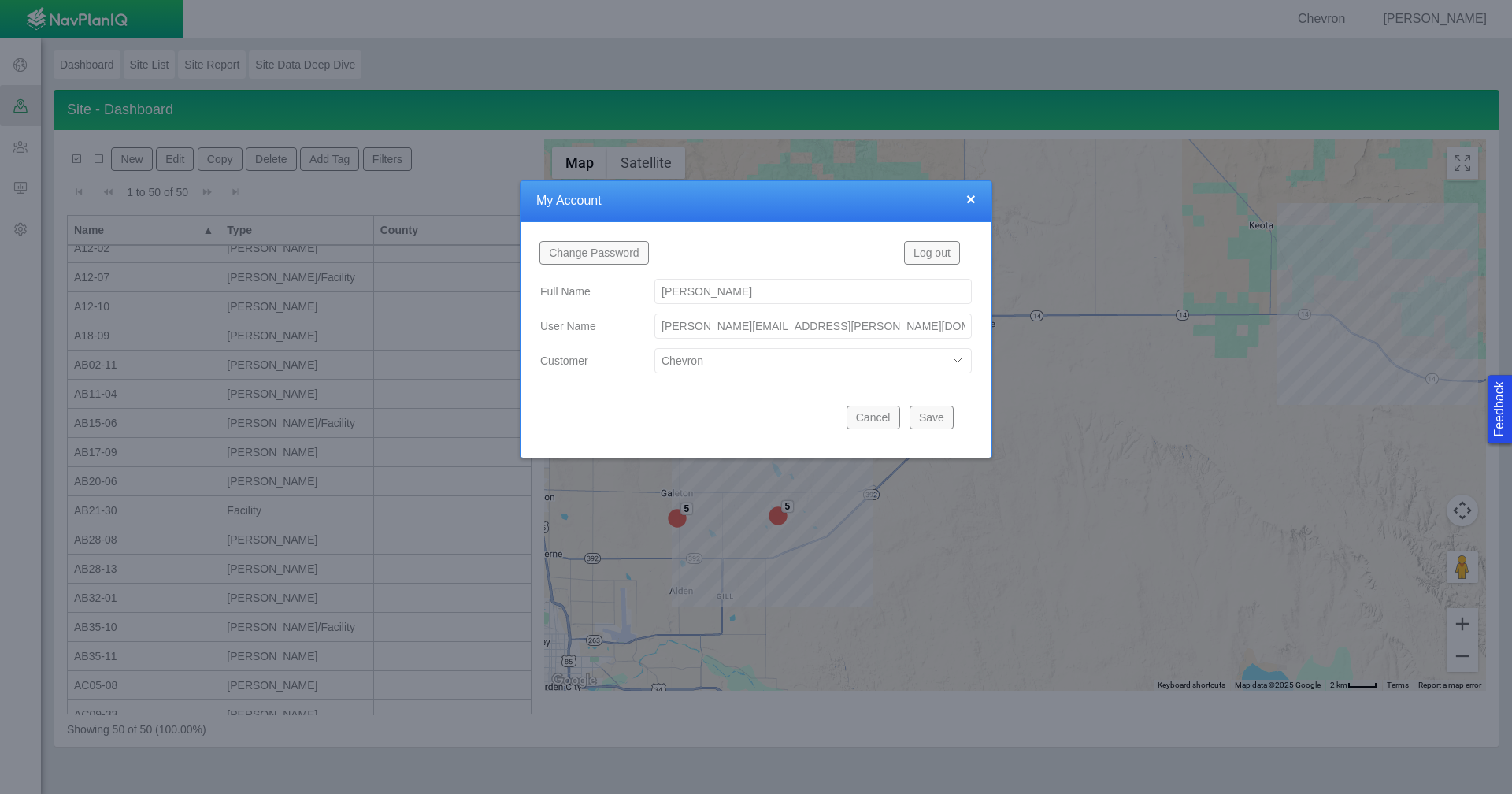
click at [954, 363] on select "Bison Blue Green Solutions Chevron Civitas Koloma Oxy PDC/Chevron Prairie OC Ur…" at bounding box center [813, 361] width 317 height 26
click at [654, 348] on select "Bison Blue Green Solutions Chevron Civitas Koloma Oxy PDC/Chevron Prairie OC Ur…" at bounding box center [813, 361] width 317 height 26
select select "42784196460033009"
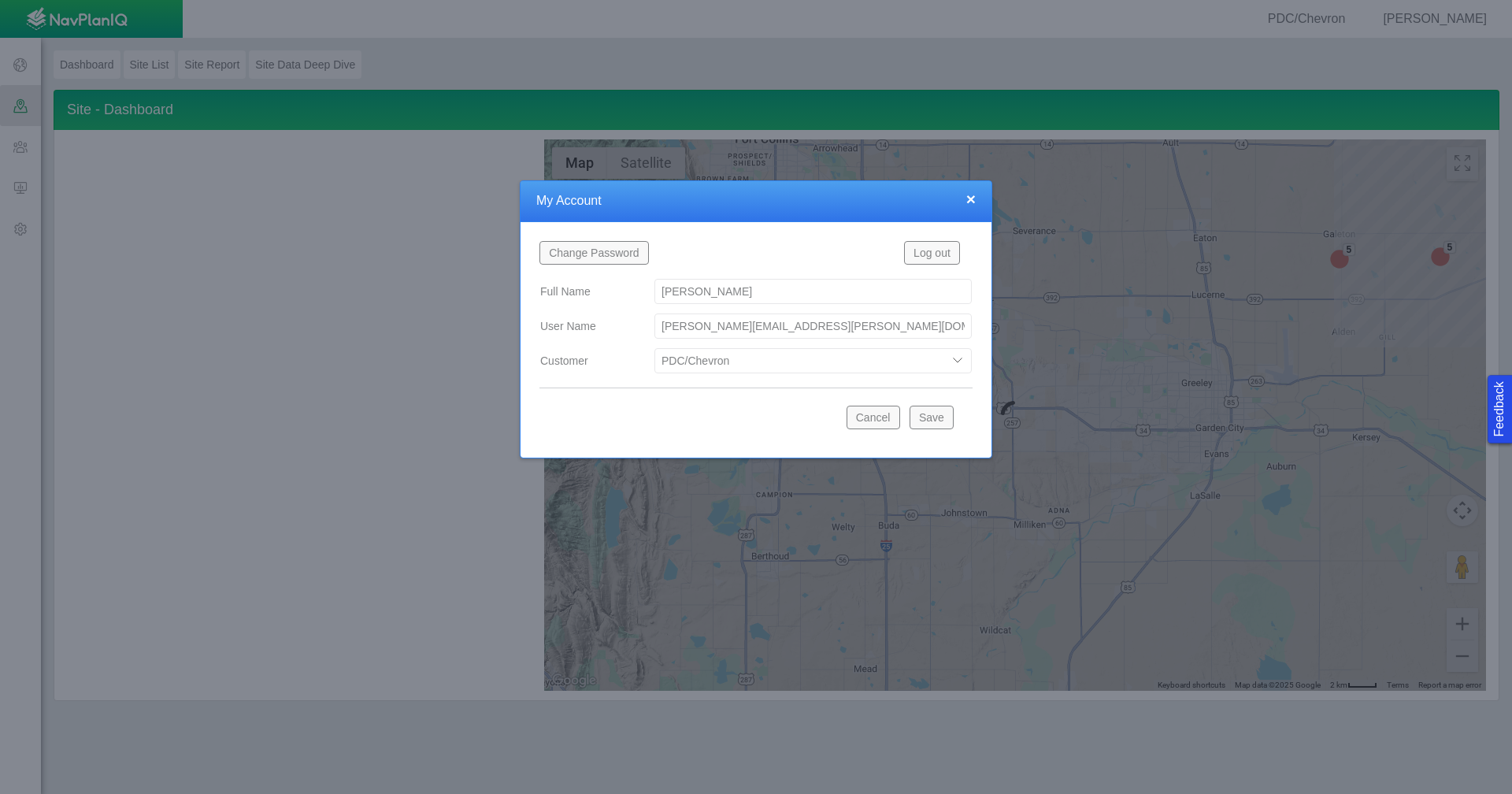
click at [936, 415] on button "Save" at bounding box center [931, 418] width 44 height 24
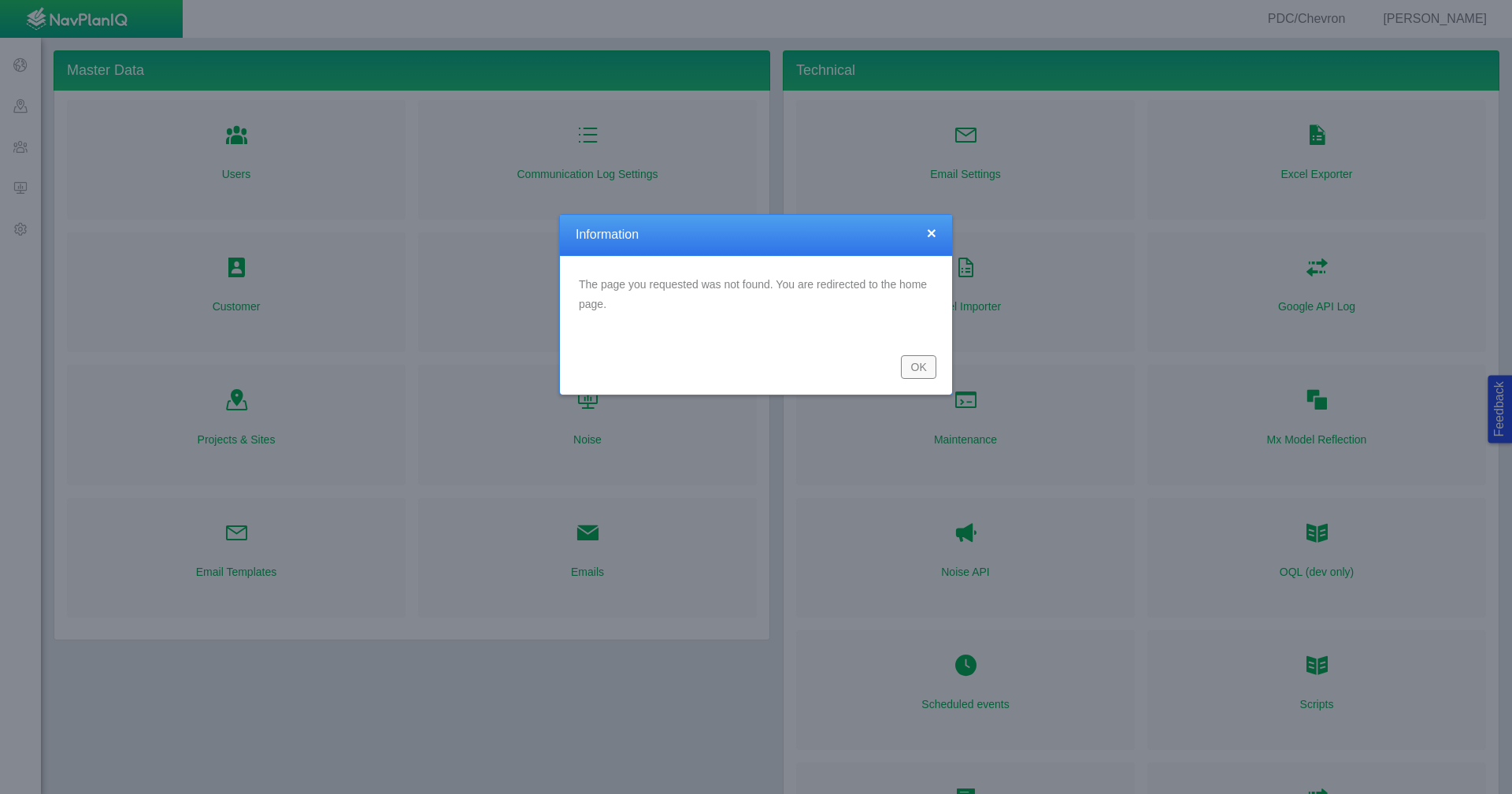
click at [929, 366] on button "OK" at bounding box center [918, 368] width 35 height 24
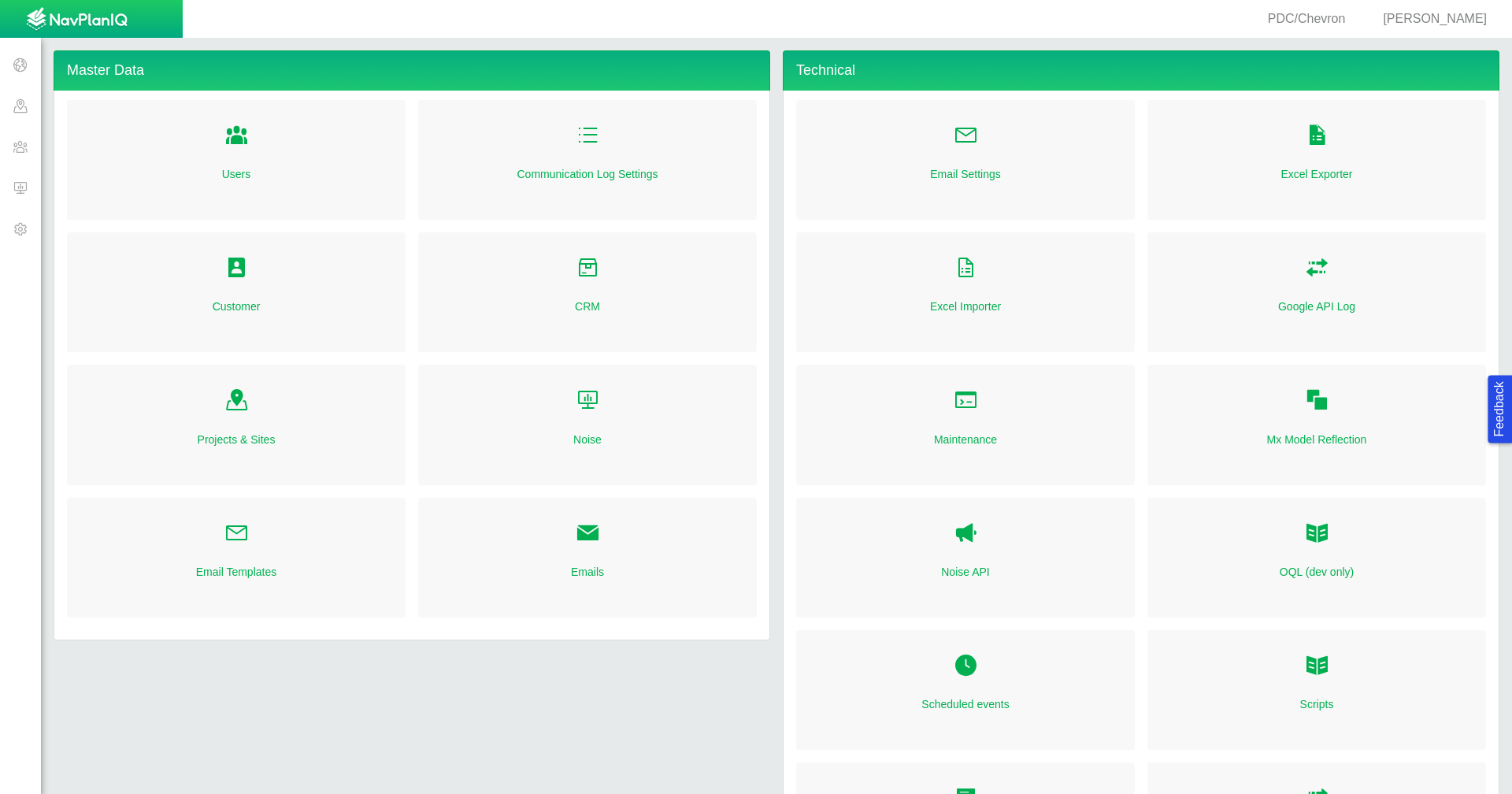
click at [18, 150] on span at bounding box center [20, 146] width 41 height 41
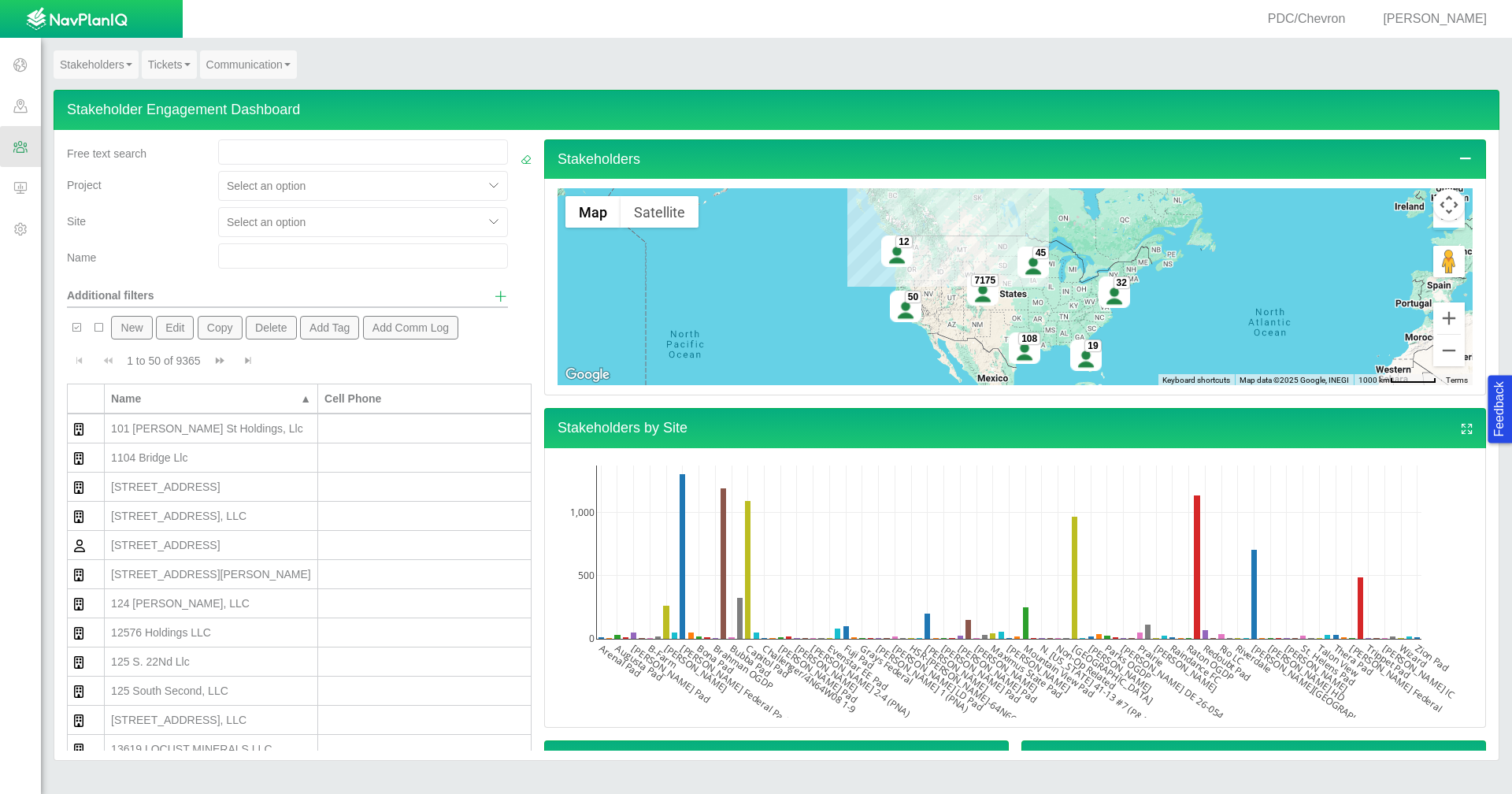
click at [167, 69] on link "Tickets" at bounding box center [169, 65] width 55 height 29
click at [173, 96] on link "Ticket Dashboard" at bounding box center [205, 94] width 124 height 21
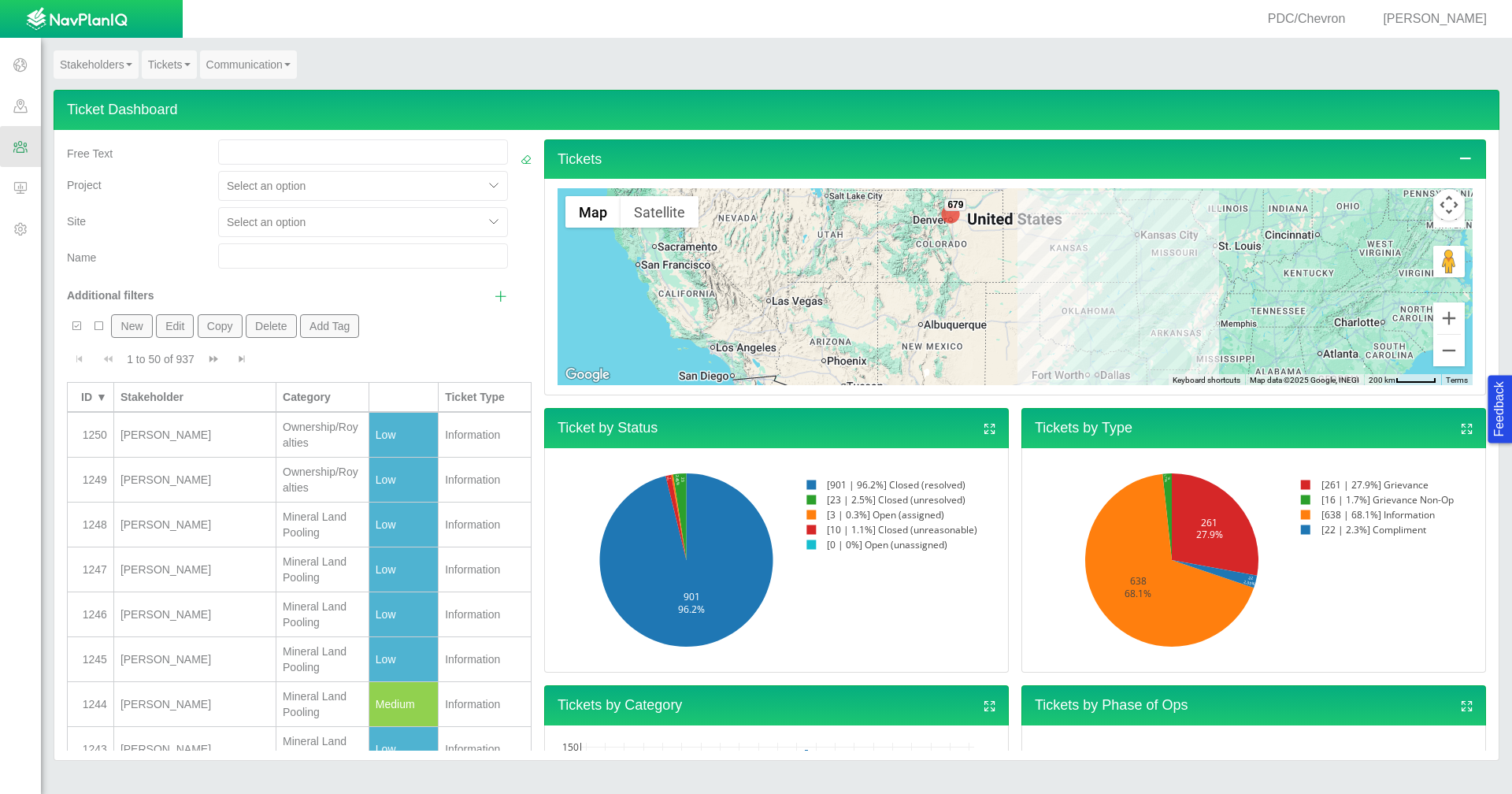
click at [402, 223] on div at bounding box center [351, 222] width 249 height 19
type input "[PERSON_NAME]"
click at [347, 316] on div "[PERSON_NAME] LD Pad" at bounding box center [363, 317] width 290 height 29
checkbox input "false"
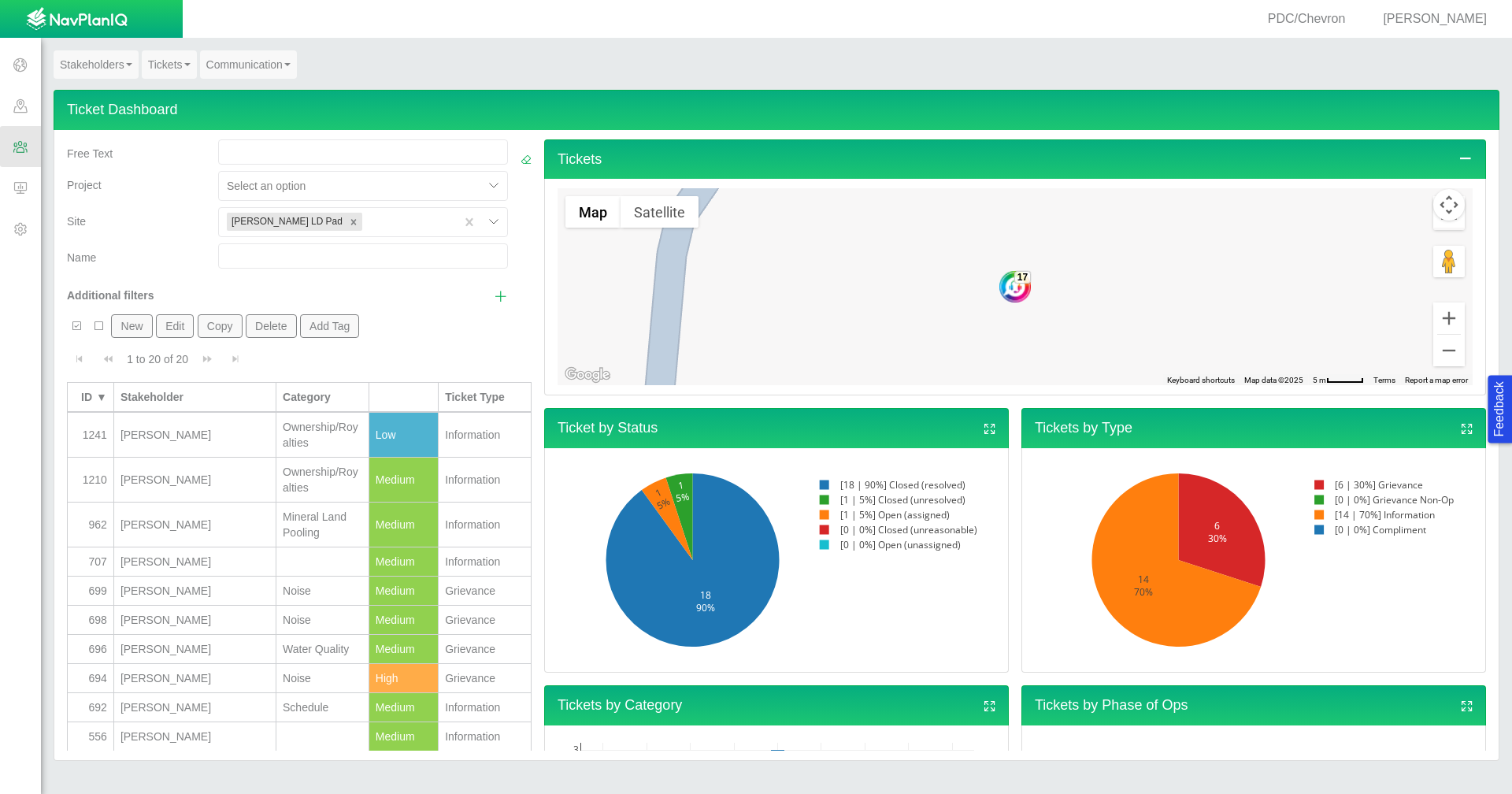
click at [156, 254] on div "Name" at bounding box center [136, 254] width 139 height 22
